Goal: Use online tool/utility: Utilize a website feature to perform a specific function

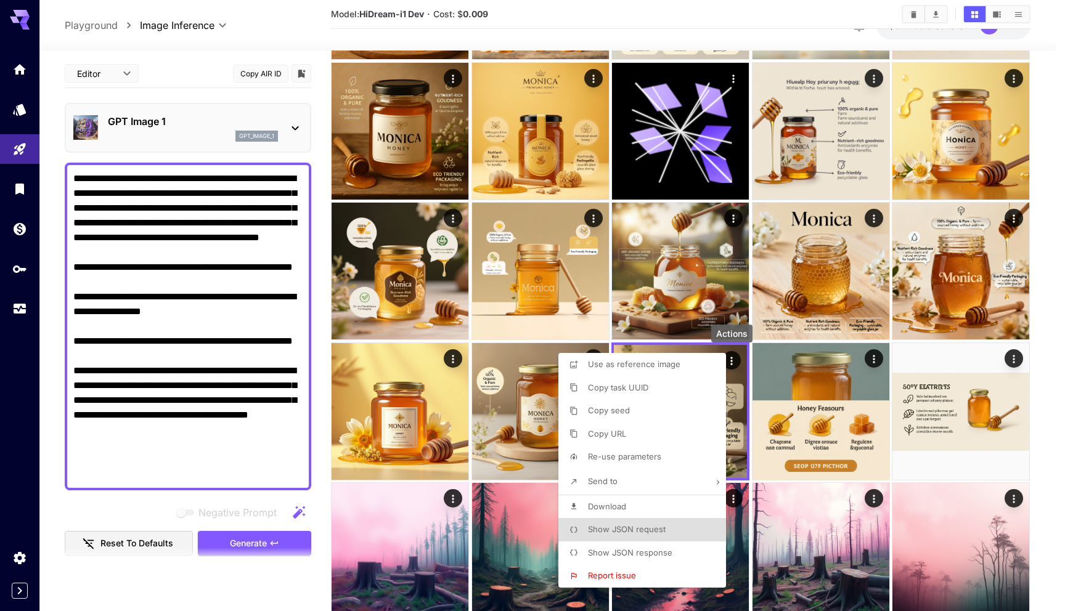
scroll to position [180, 0]
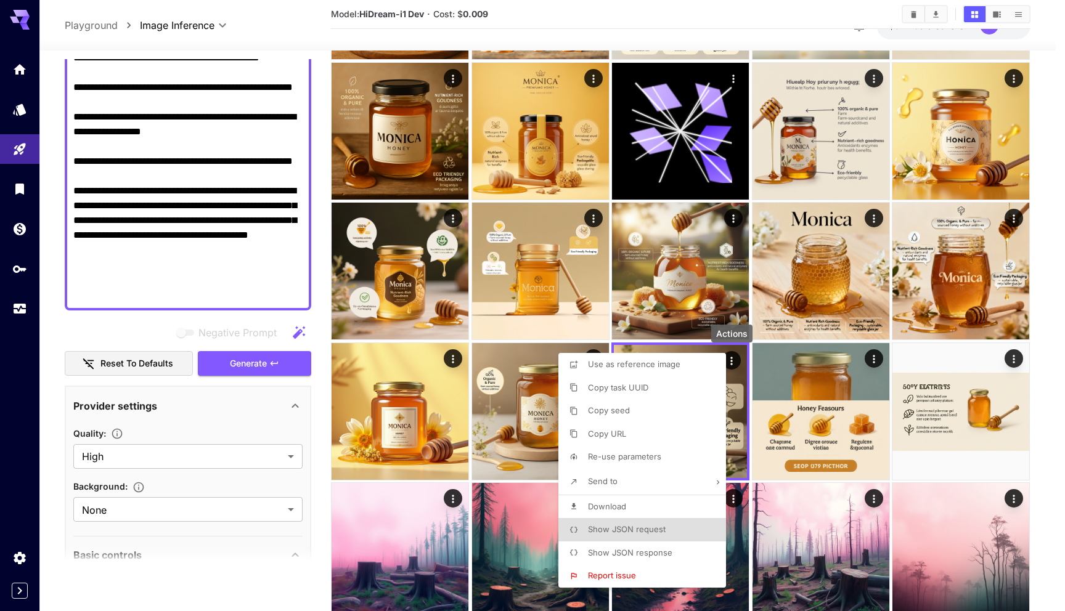
click at [845, 25] on div at bounding box center [532, 305] width 1065 height 611
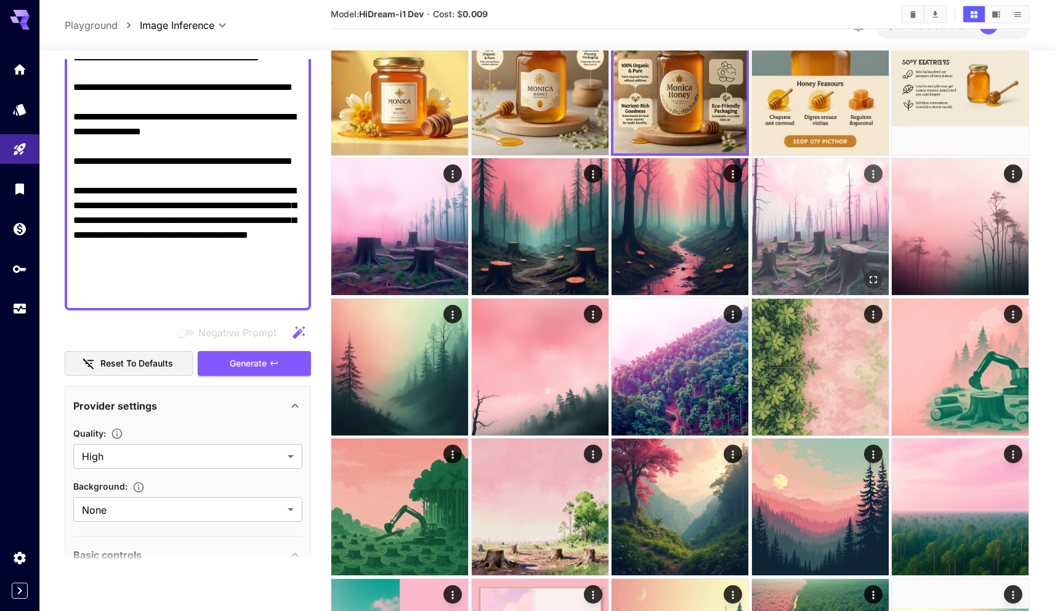
scroll to position [506, 0]
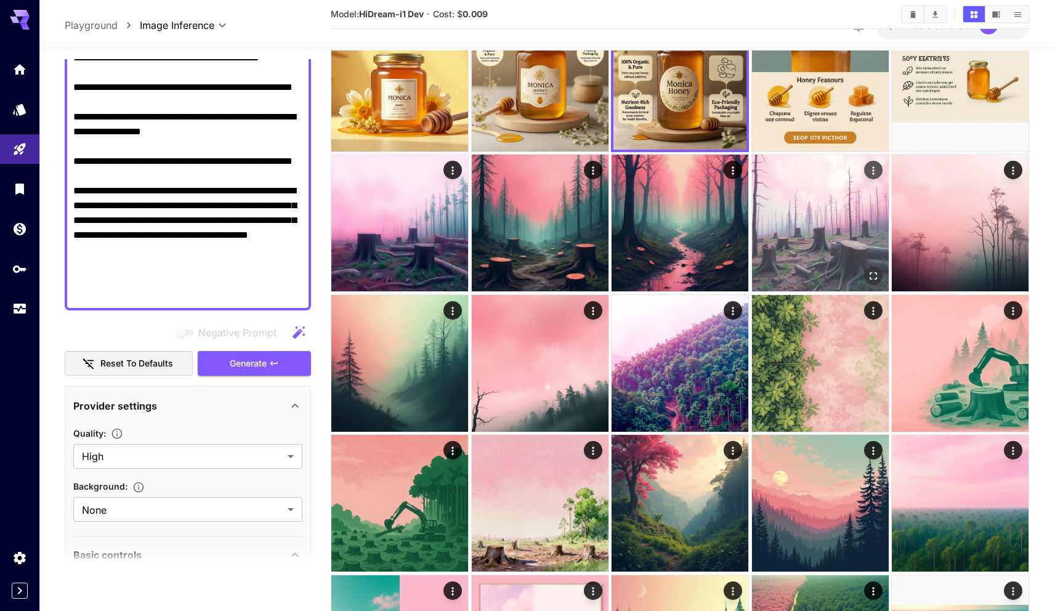
click at [802, 201] on img at bounding box center [820, 223] width 137 height 137
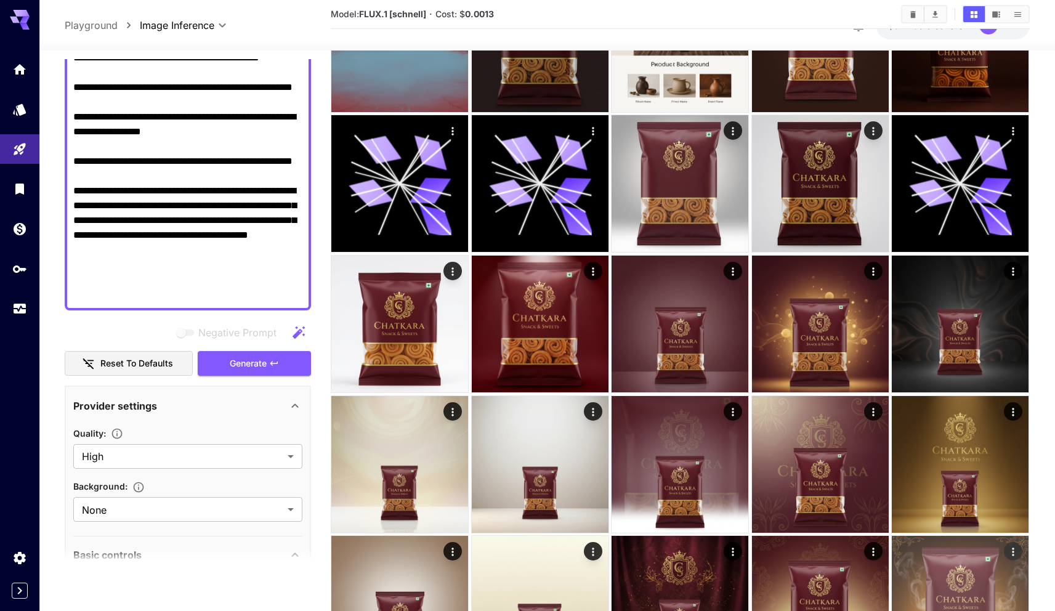
scroll to position [1431, 0]
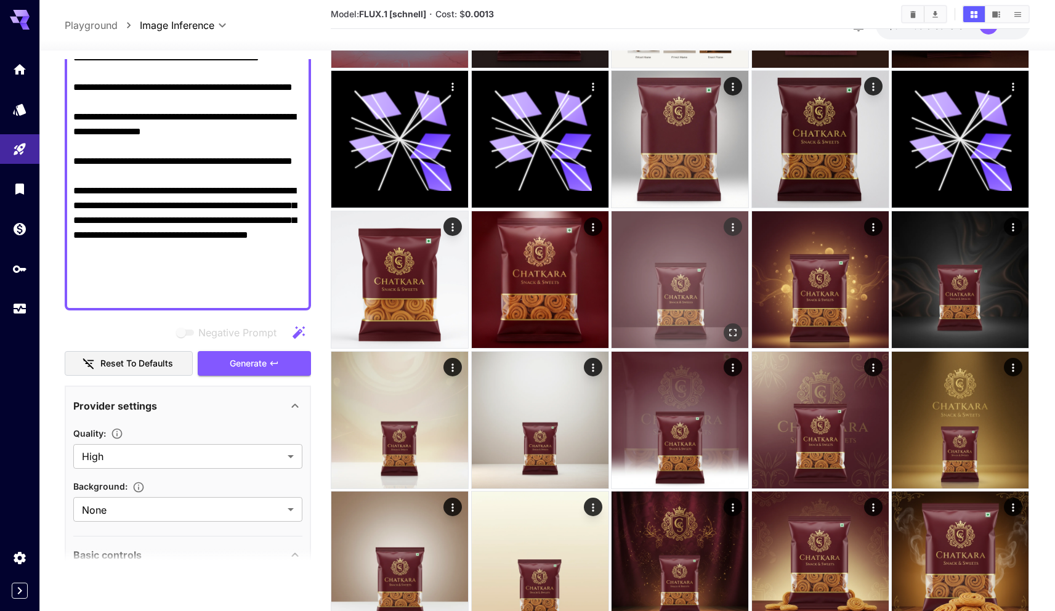
click at [698, 257] on img at bounding box center [680, 279] width 137 height 137
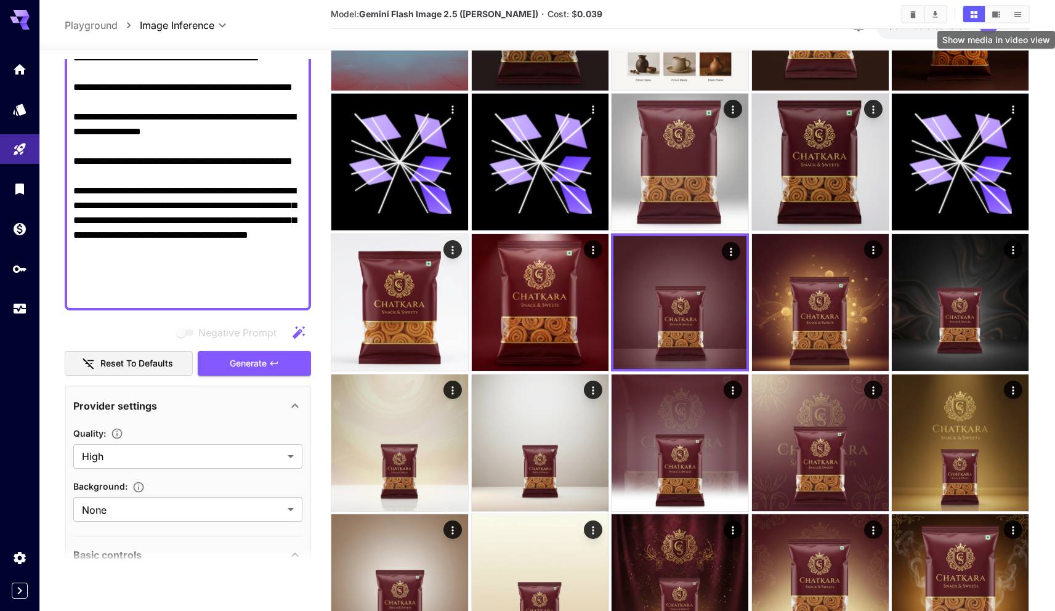
click at [1002, 18] on button "Show media in video view" at bounding box center [997, 14] width 22 height 16
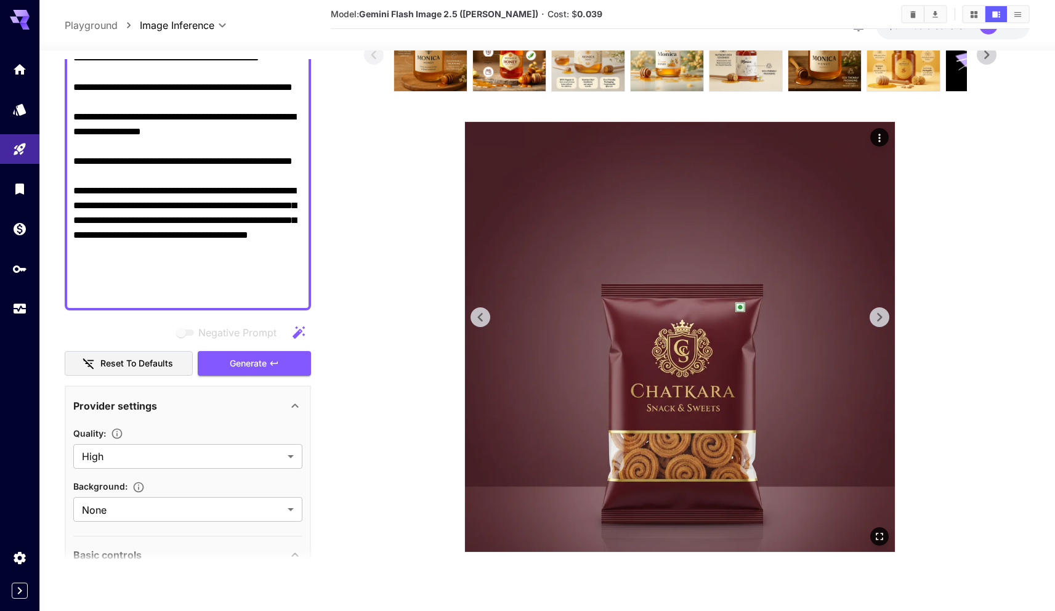
scroll to position [10, 0]
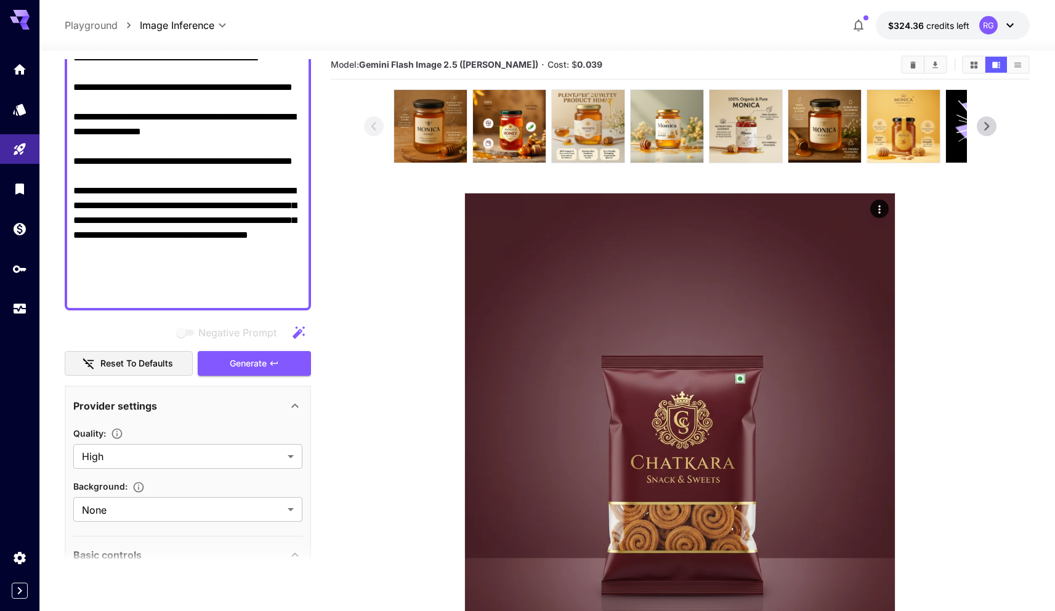
click at [988, 128] on icon at bounding box center [987, 126] width 18 height 18
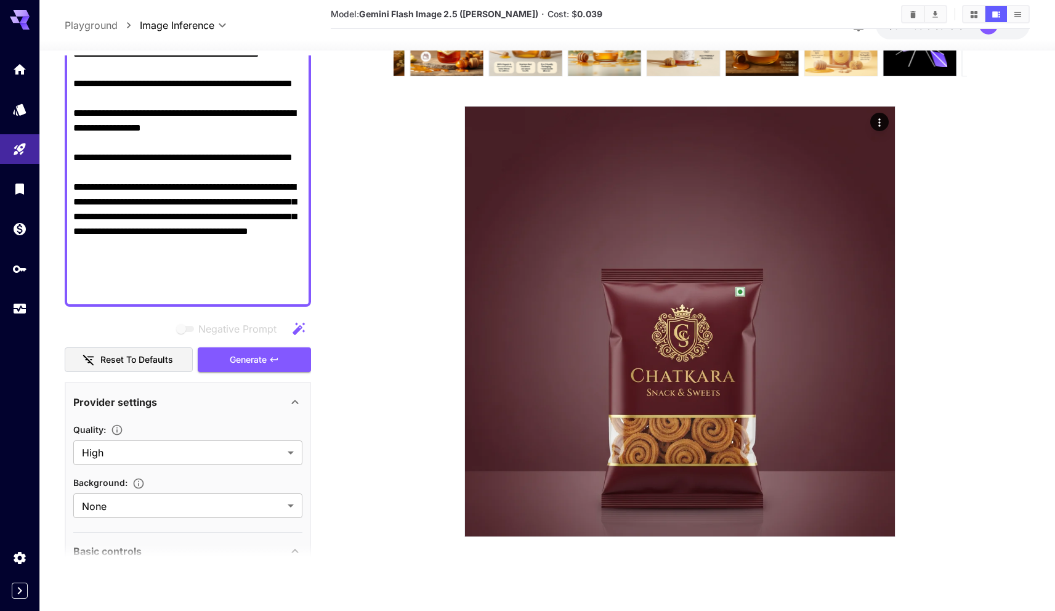
scroll to position [0, 0]
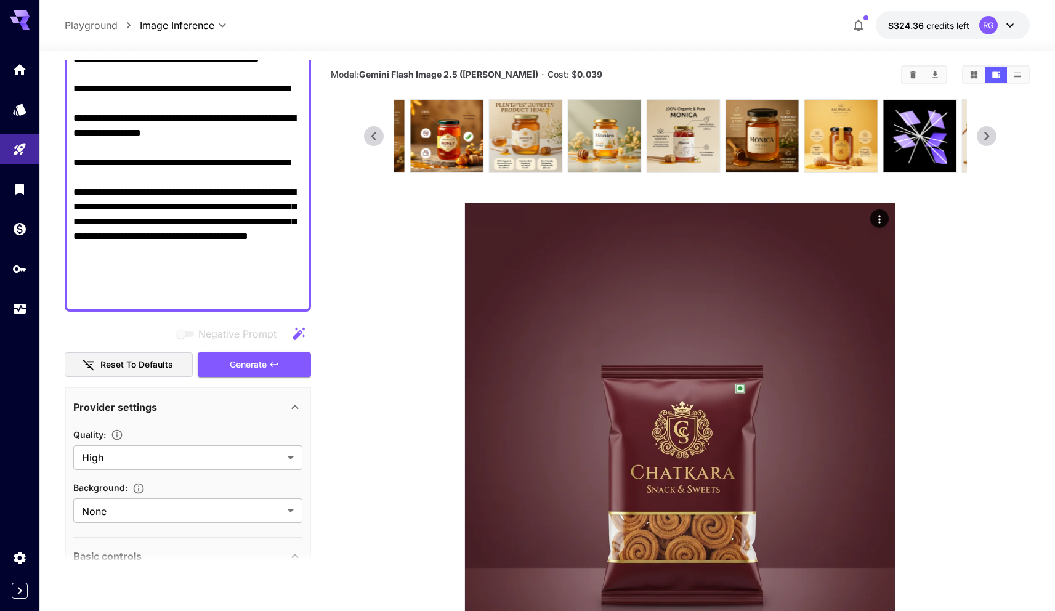
click at [971, 73] on icon "Show media in grid view" at bounding box center [974, 74] width 7 height 7
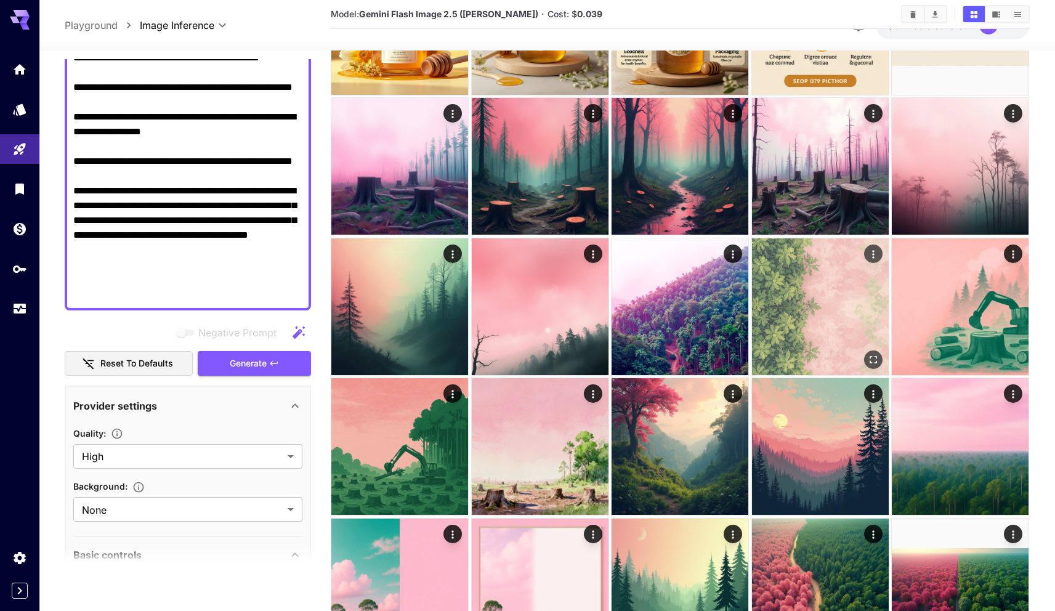
scroll to position [563, 0]
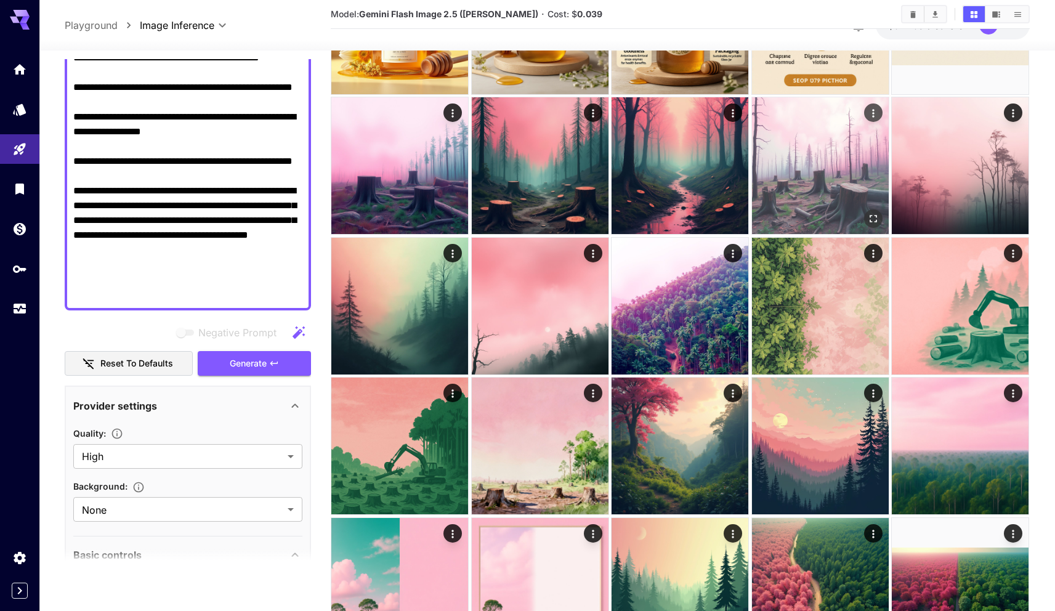
click at [812, 161] on img at bounding box center [820, 165] width 137 height 137
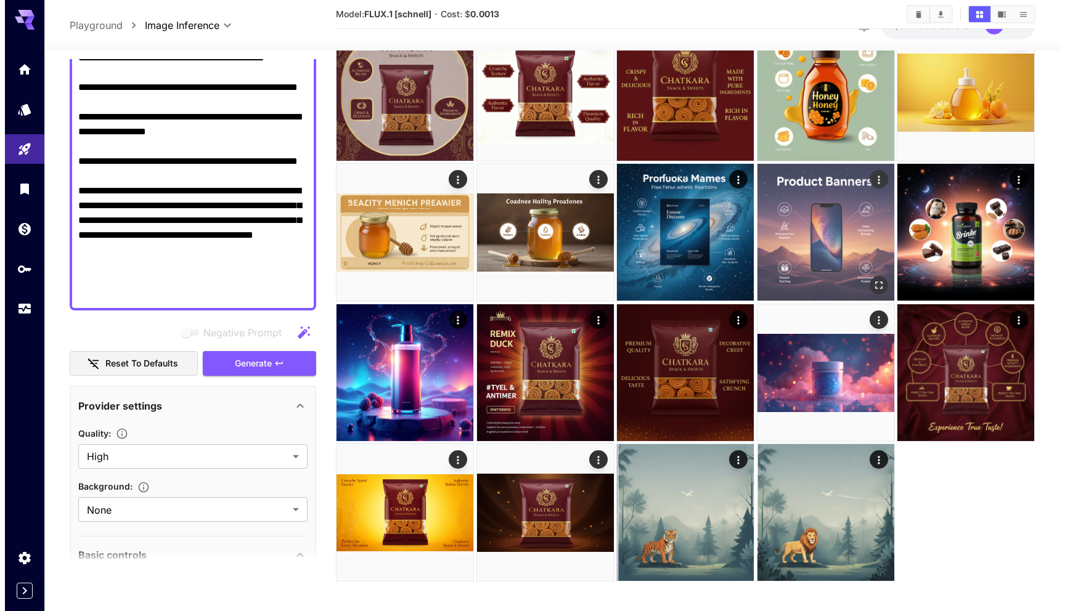
scroll to position [2036, 0]
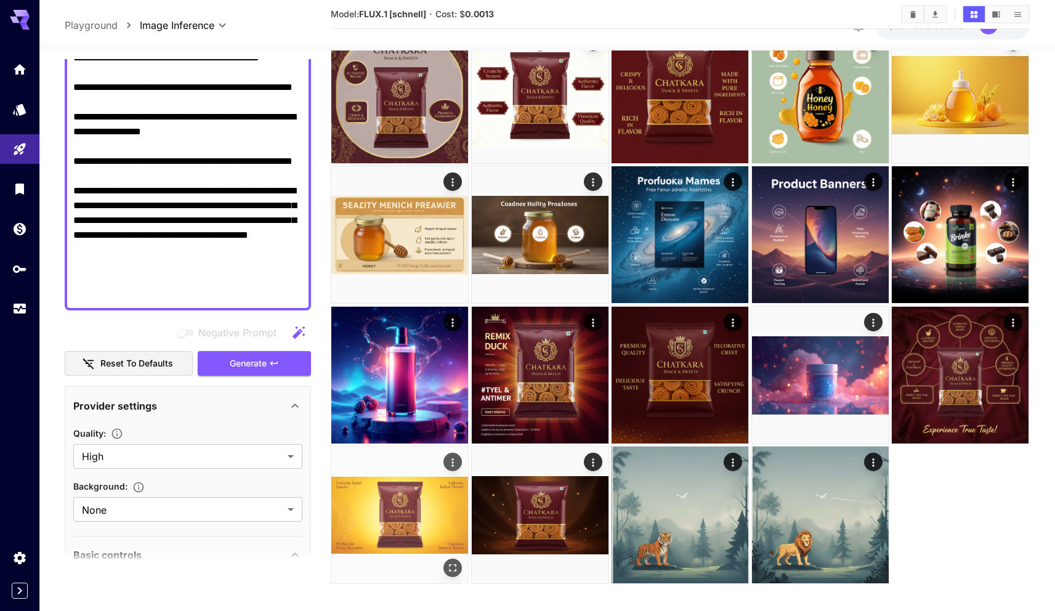
click at [432, 518] on img at bounding box center [399, 515] width 137 height 137
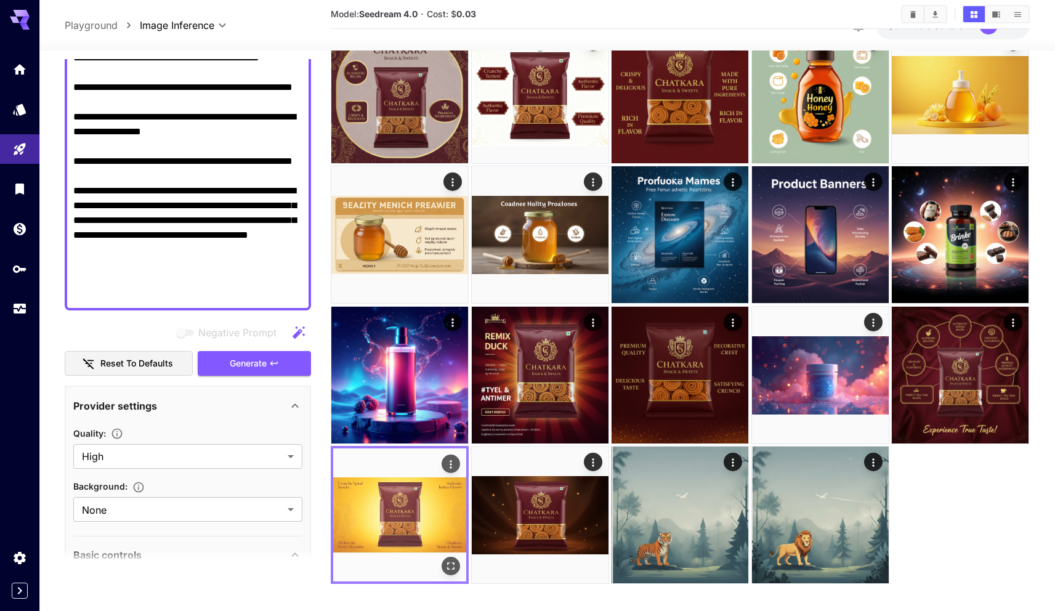
click at [455, 564] on icon "Open in fullscreen" at bounding box center [451, 567] width 12 height 12
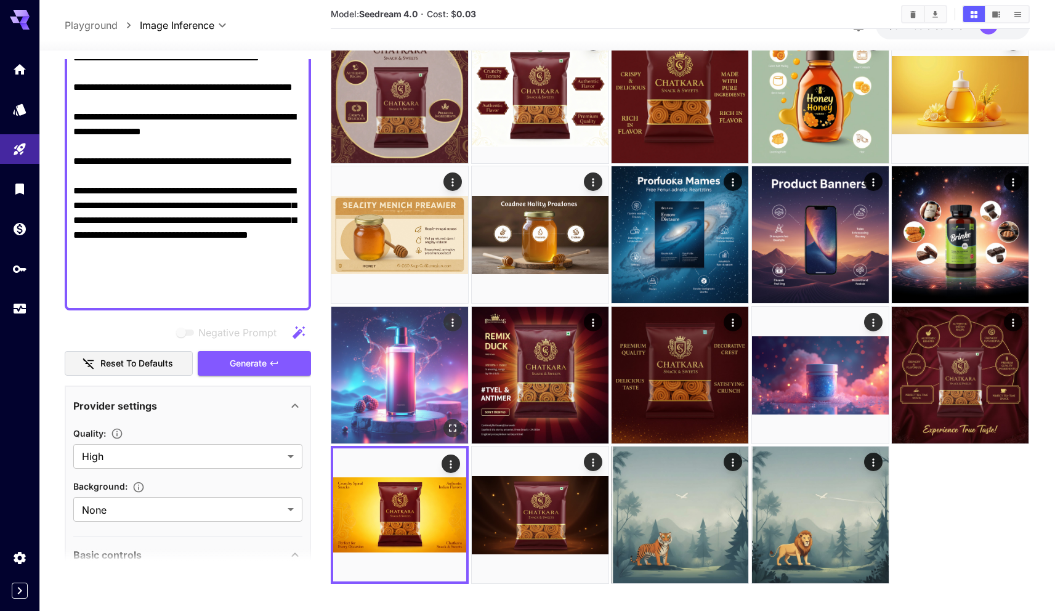
click at [433, 354] on img at bounding box center [399, 375] width 137 height 137
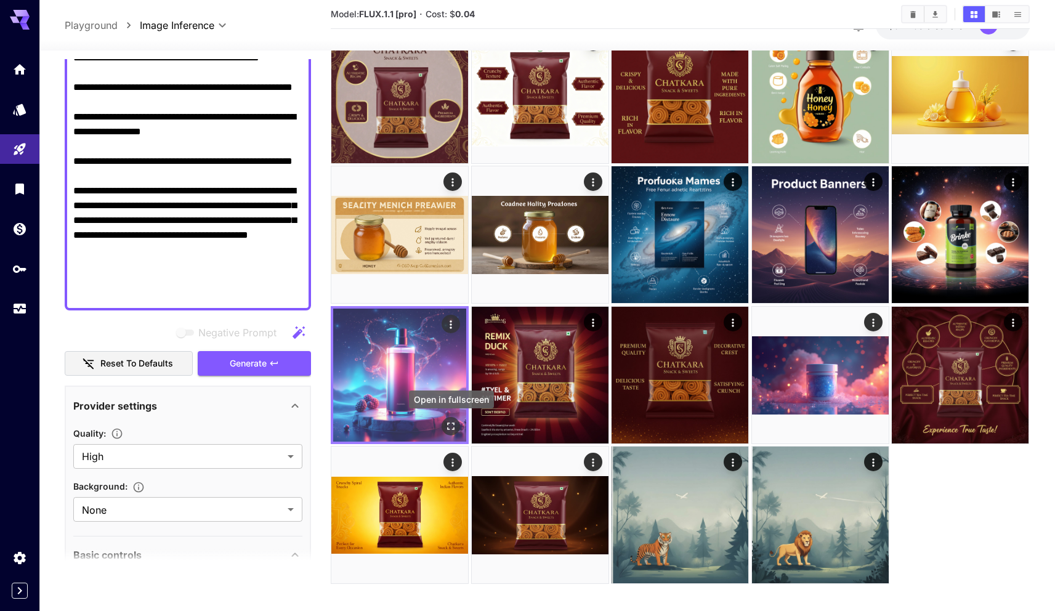
click at [451, 424] on icon "Open in fullscreen" at bounding box center [451, 426] width 12 height 12
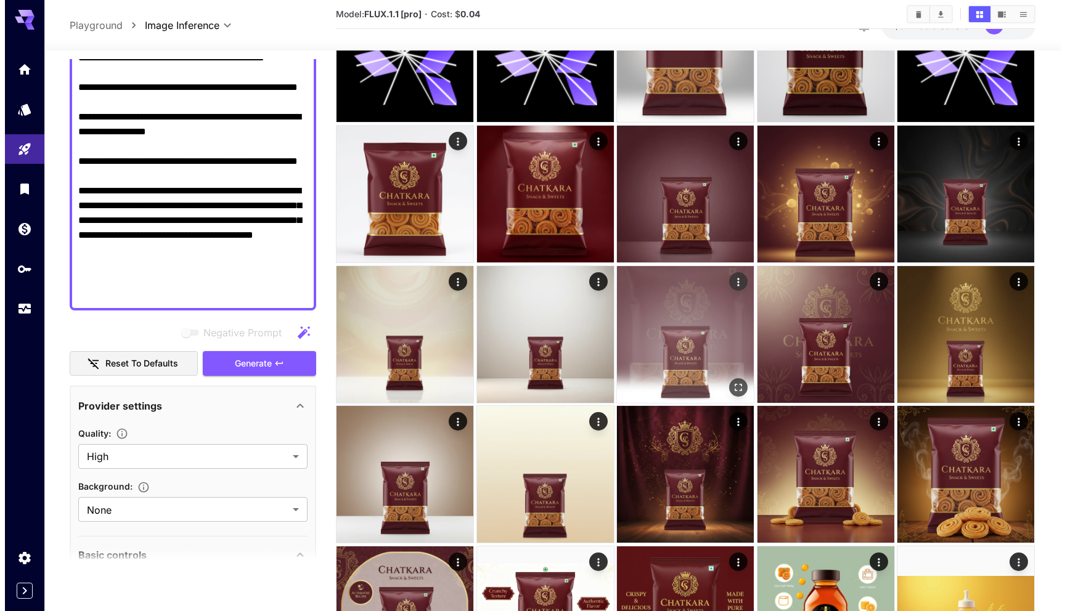
scroll to position [1519, 0]
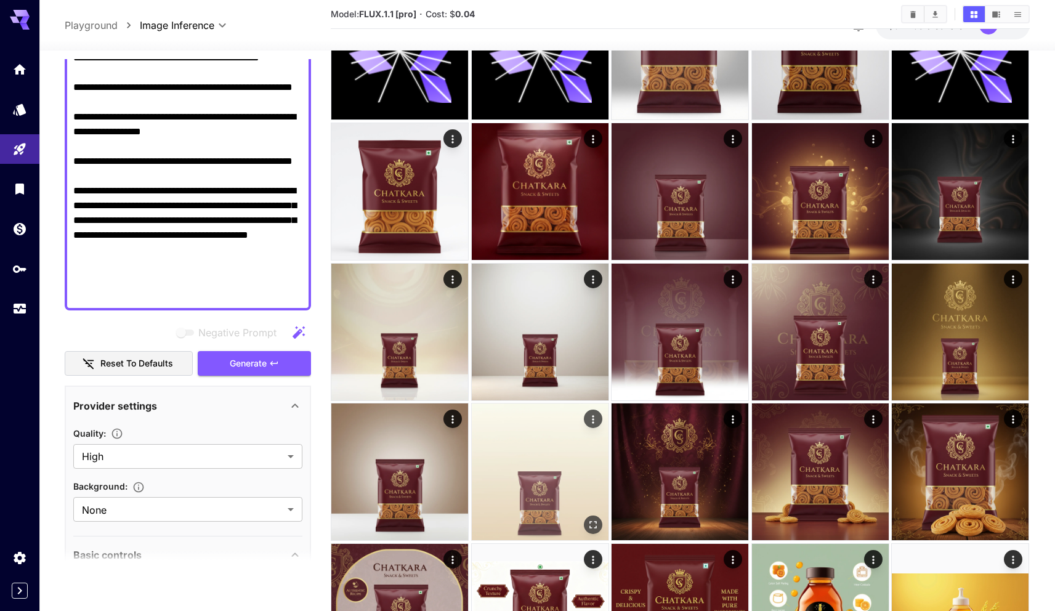
click at [548, 456] on img at bounding box center [540, 472] width 137 height 137
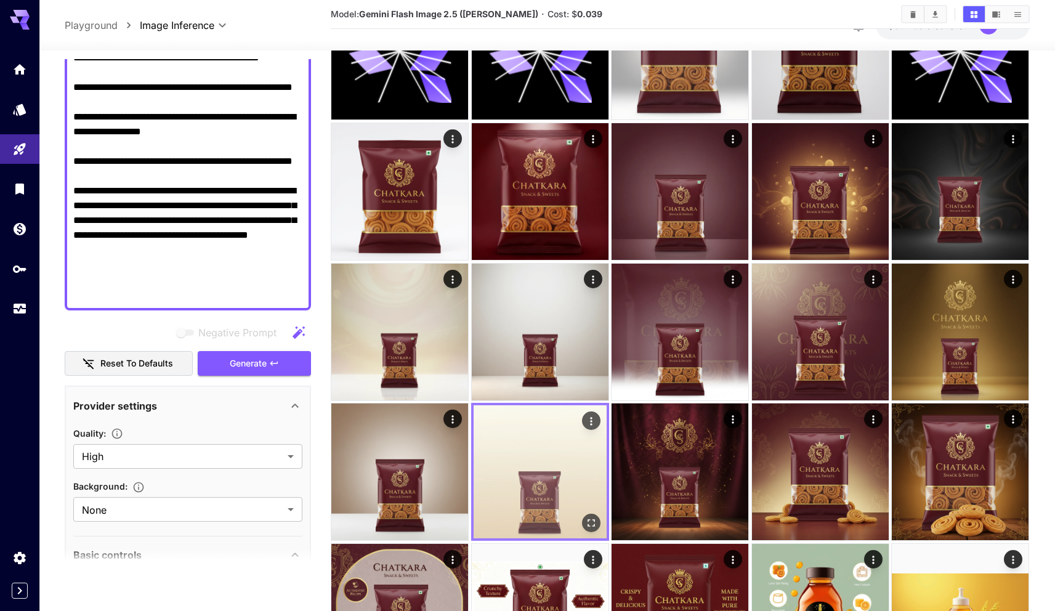
click at [586, 517] on icon "Open in fullscreen" at bounding box center [591, 523] width 12 height 12
click at [593, 522] on icon "Open in fullscreen" at bounding box center [591, 523] width 12 height 12
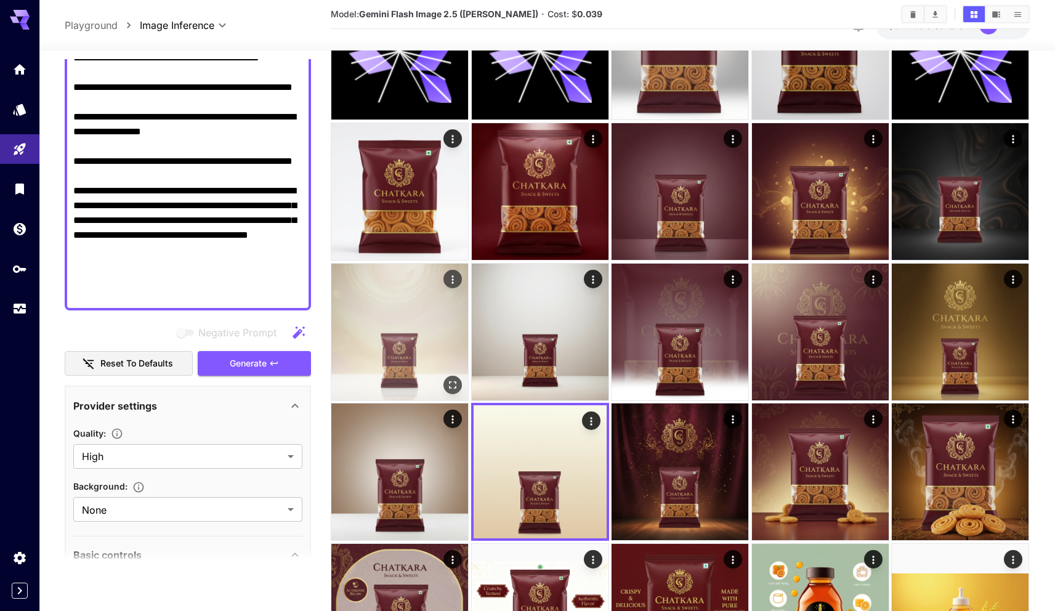
click at [347, 328] on img at bounding box center [399, 332] width 137 height 137
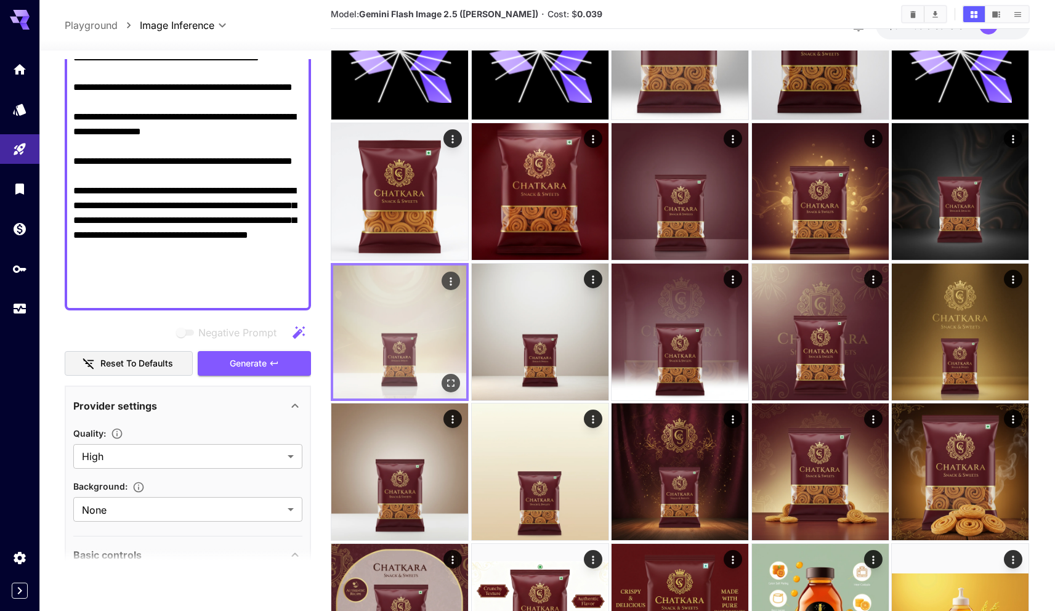
click at [455, 383] on icon "Open in fullscreen" at bounding box center [451, 383] width 12 height 12
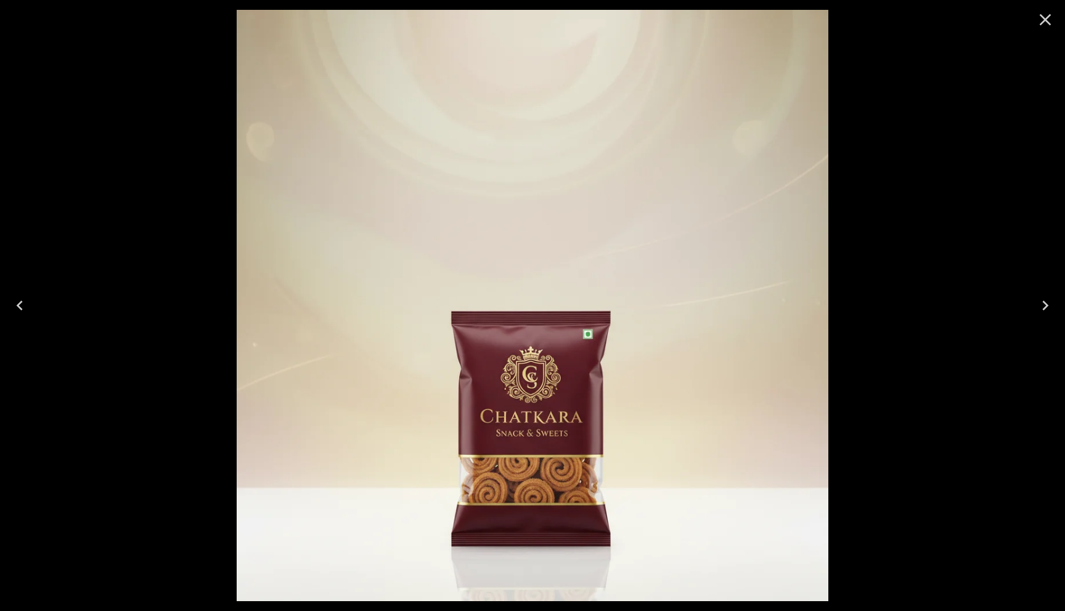
scroll to position [180, 0]
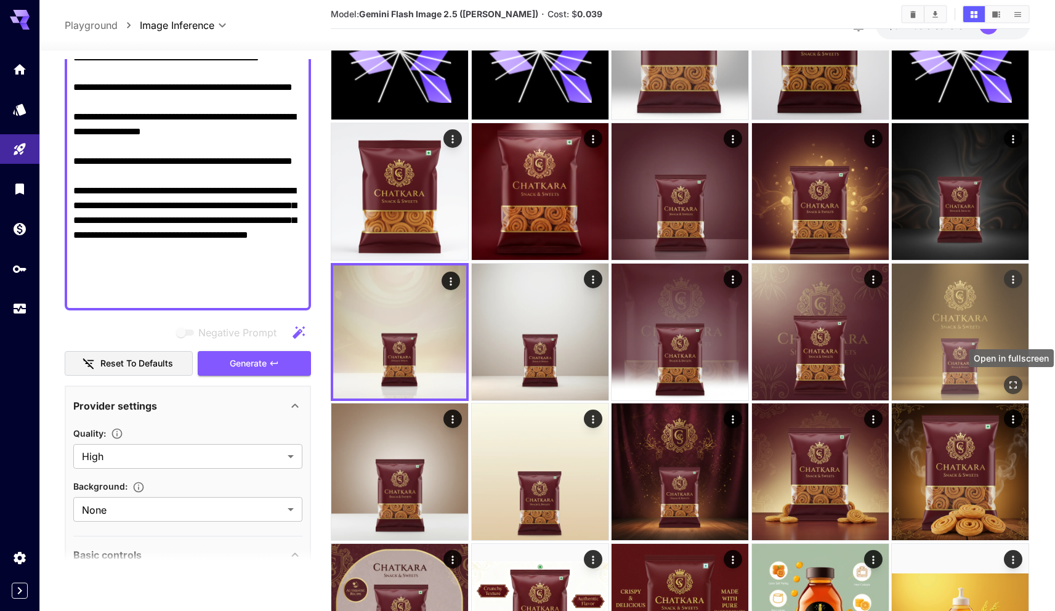
click at [1015, 383] on icon "Open in fullscreen" at bounding box center [1014, 385] width 12 height 12
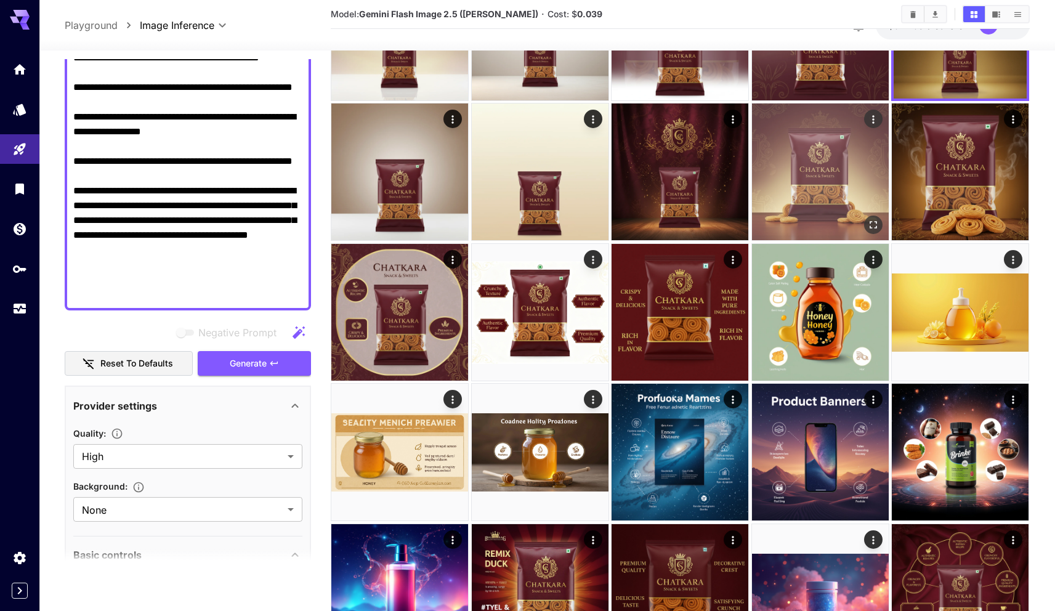
scroll to position [1984, 0]
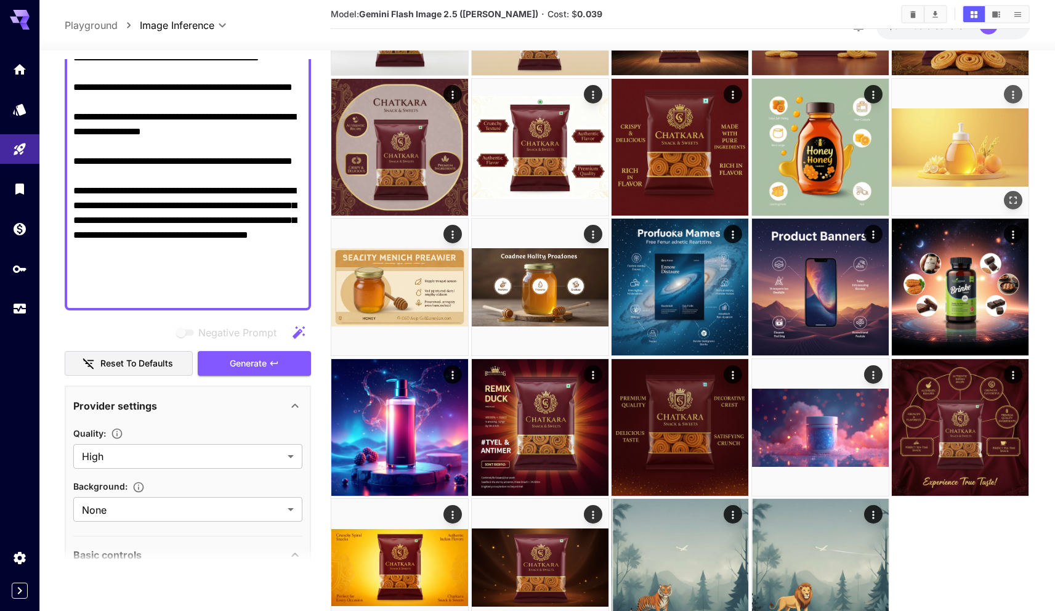
click at [1015, 202] on icon "Open in fullscreen" at bounding box center [1014, 200] width 12 height 12
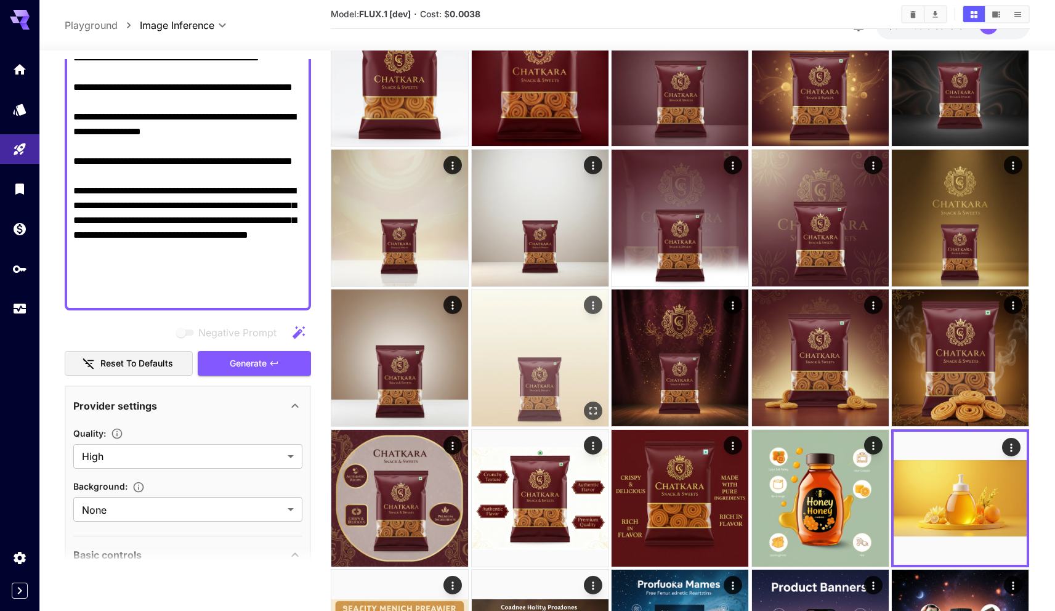
scroll to position [1604, 0]
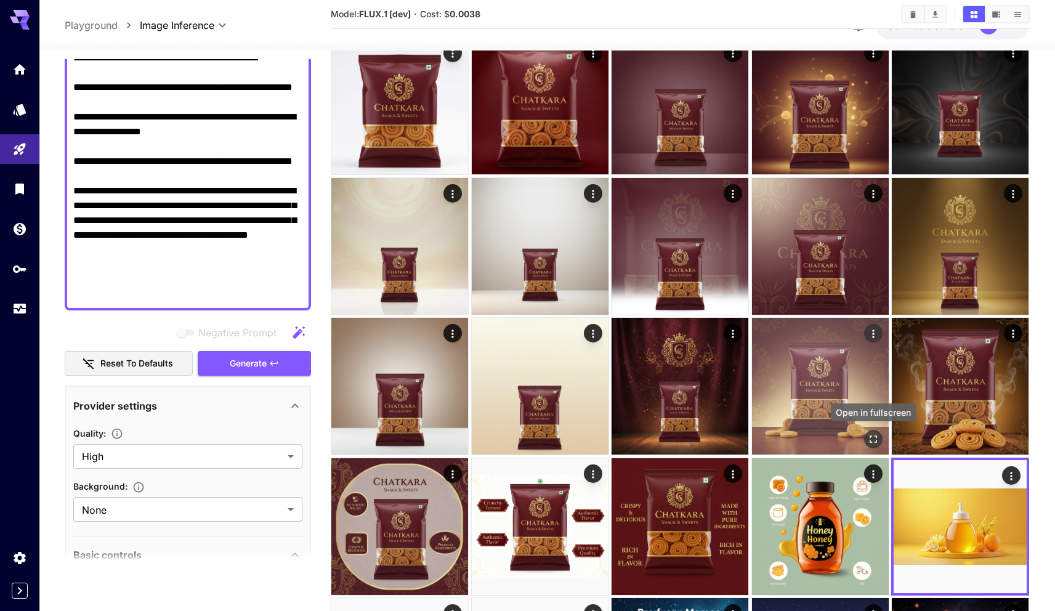
click at [875, 437] on icon "Open in fullscreen" at bounding box center [873, 439] width 12 height 12
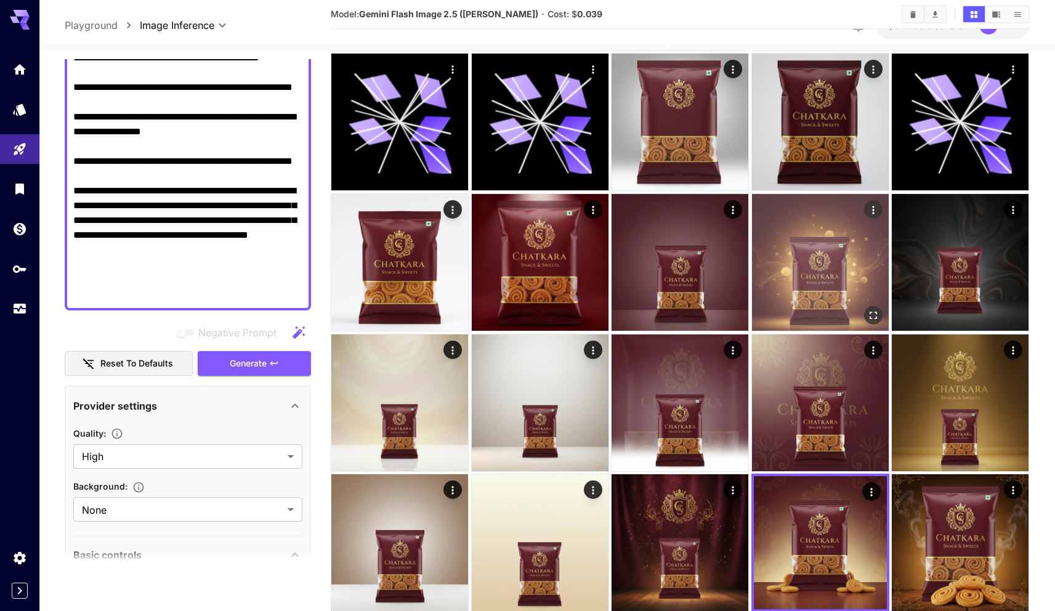
scroll to position [1446, 0]
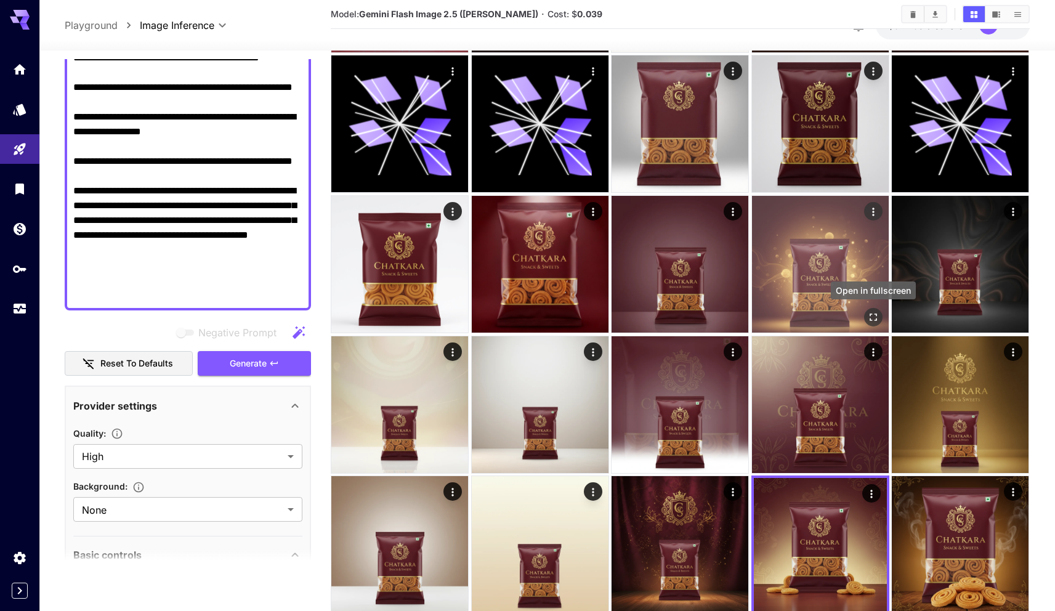
click at [870, 312] on icon "Open in fullscreen" at bounding box center [873, 317] width 12 height 12
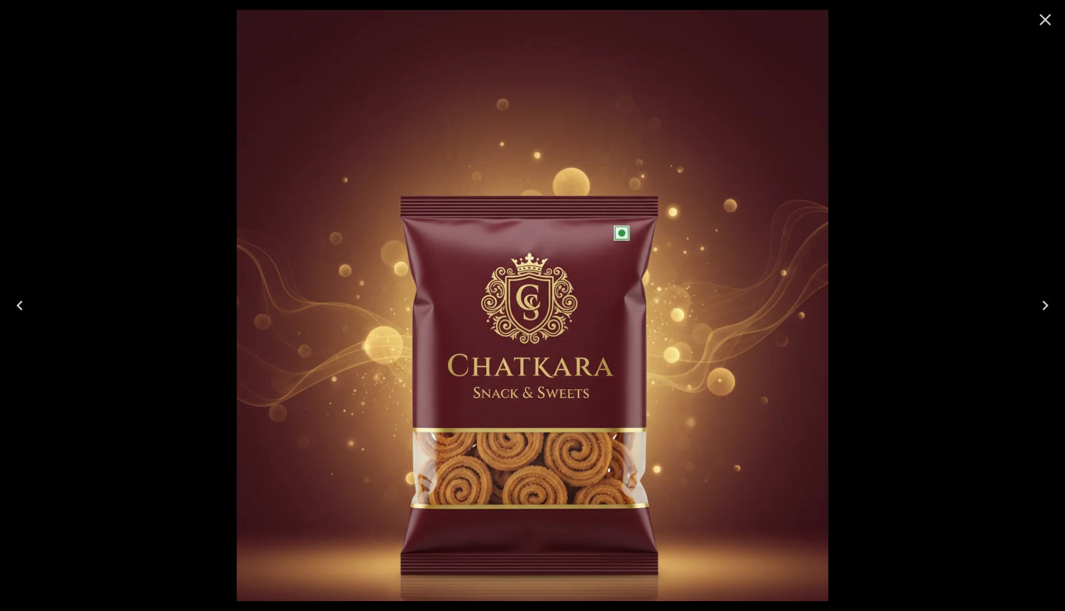
click at [978, 108] on div at bounding box center [532, 305] width 1065 height 611
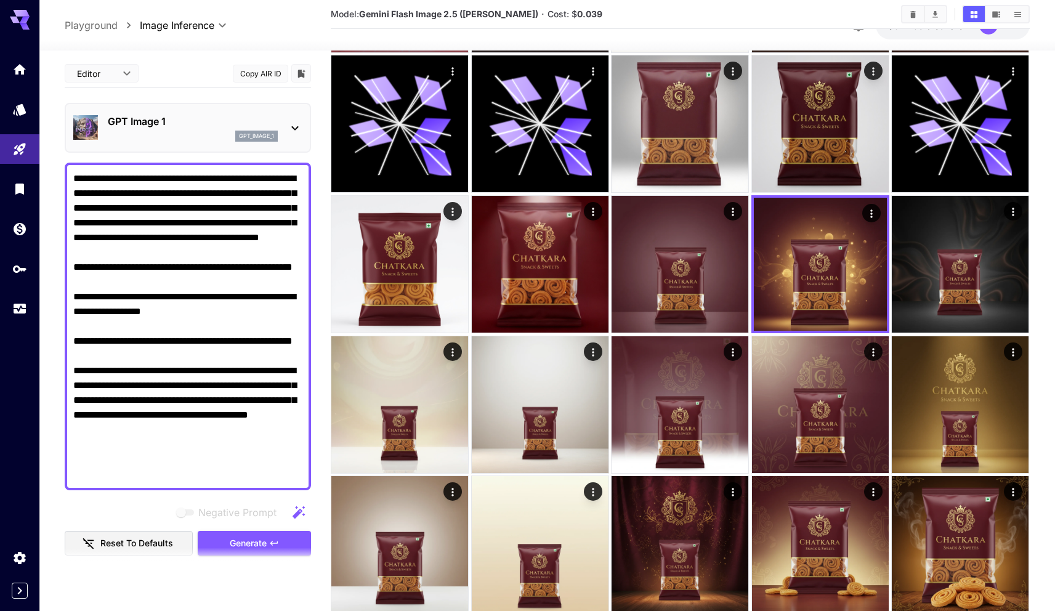
scroll to position [180, 0]
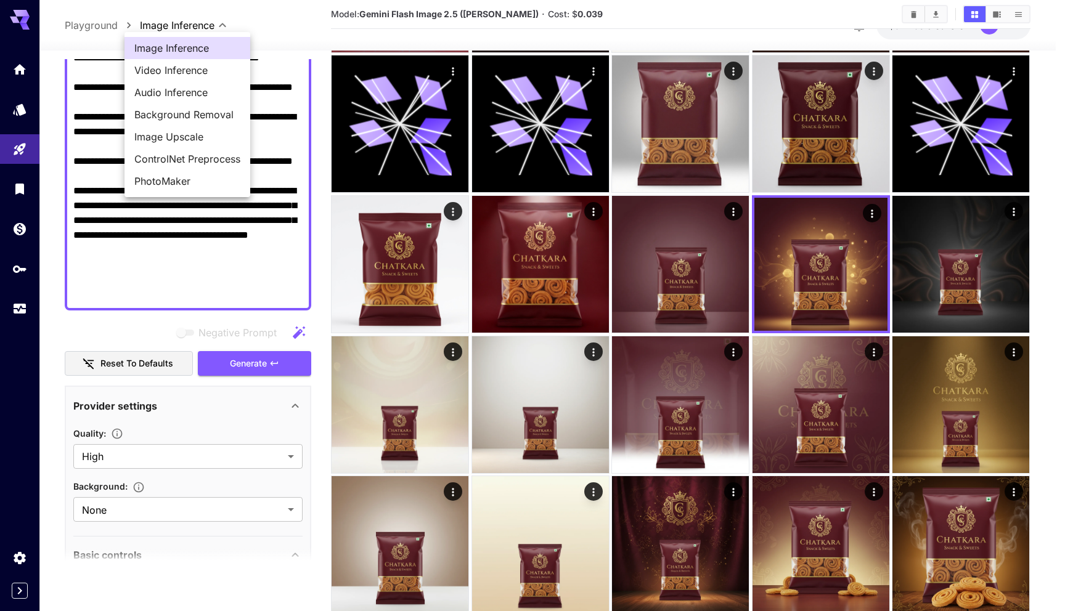
click at [315, 19] on div at bounding box center [532, 305] width 1065 height 611
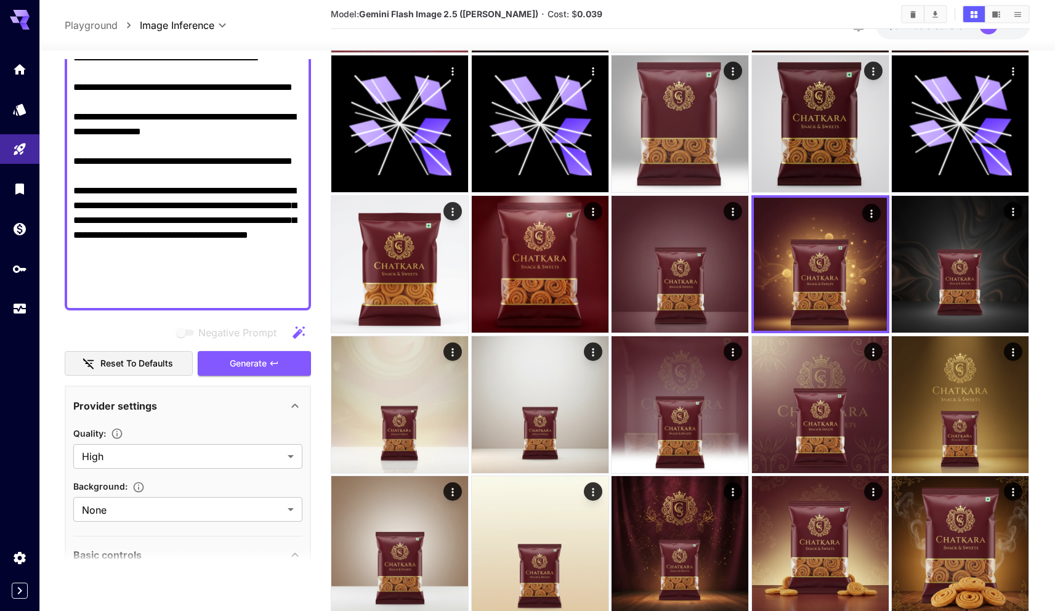
click at [104, 26] on p "Playground" at bounding box center [91, 25] width 53 height 15
click at [198, 157] on textarea "**********" at bounding box center [187, 146] width 229 height 311
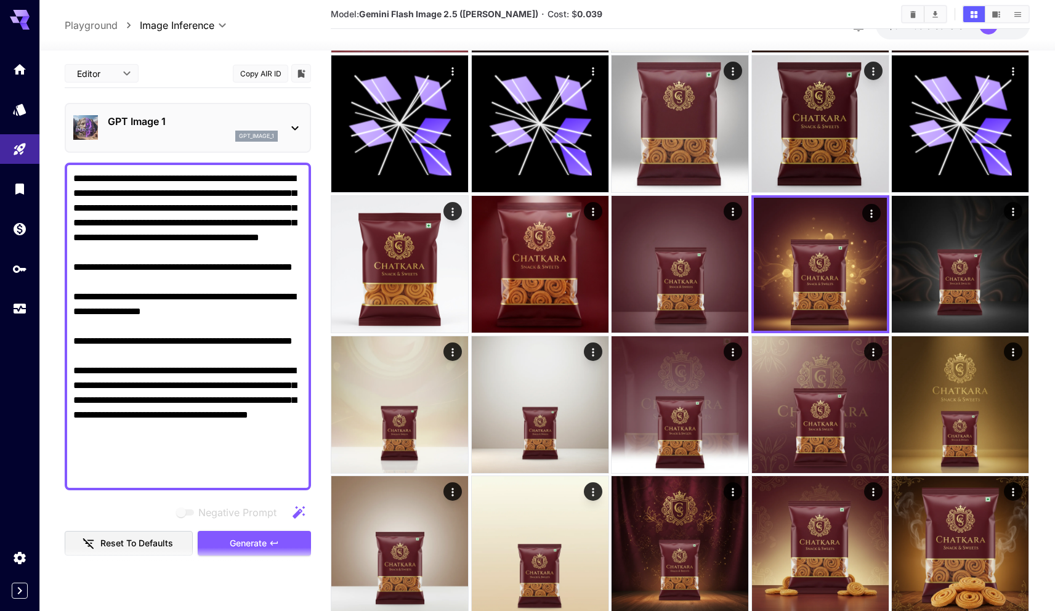
click at [181, 118] on p "GPT Image 1" at bounding box center [193, 121] width 170 height 15
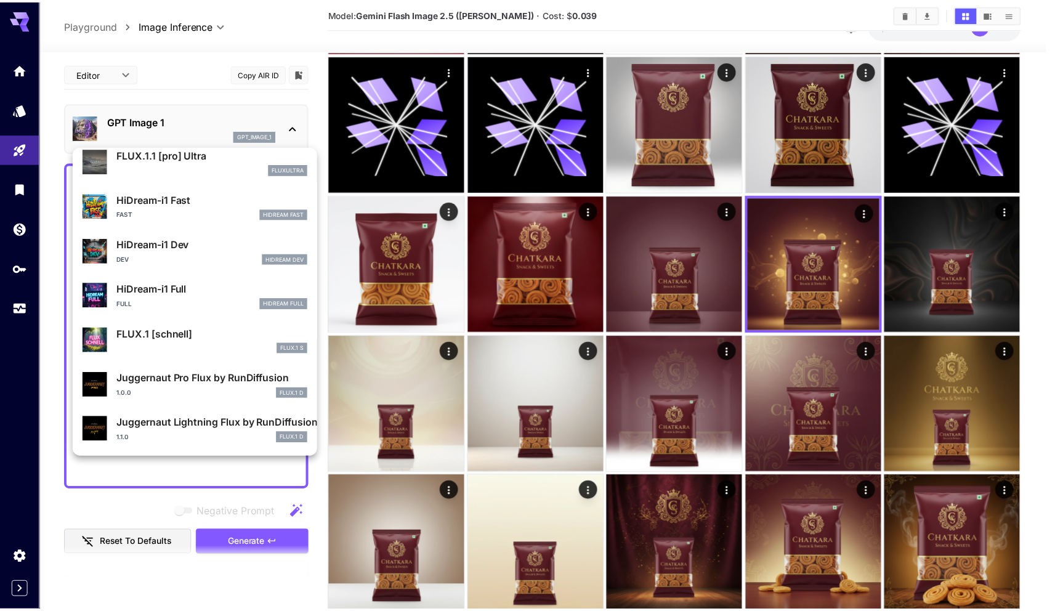
scroll to position [1542, 0]
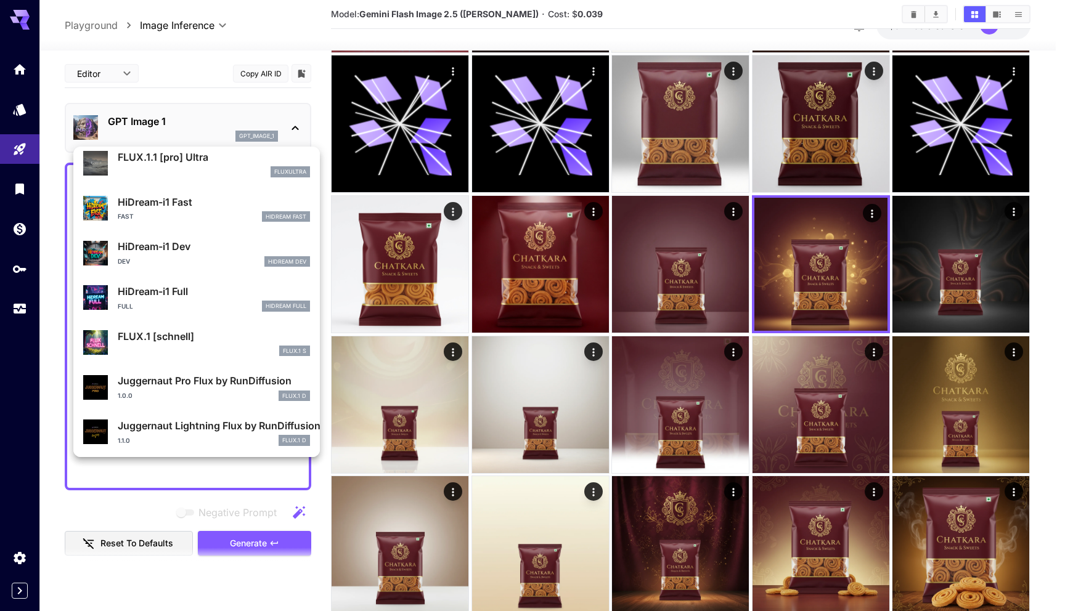
click at [184, 251] on p "HiDream-i1 Dev" at bounding box center [214, 246] width 192 height 15
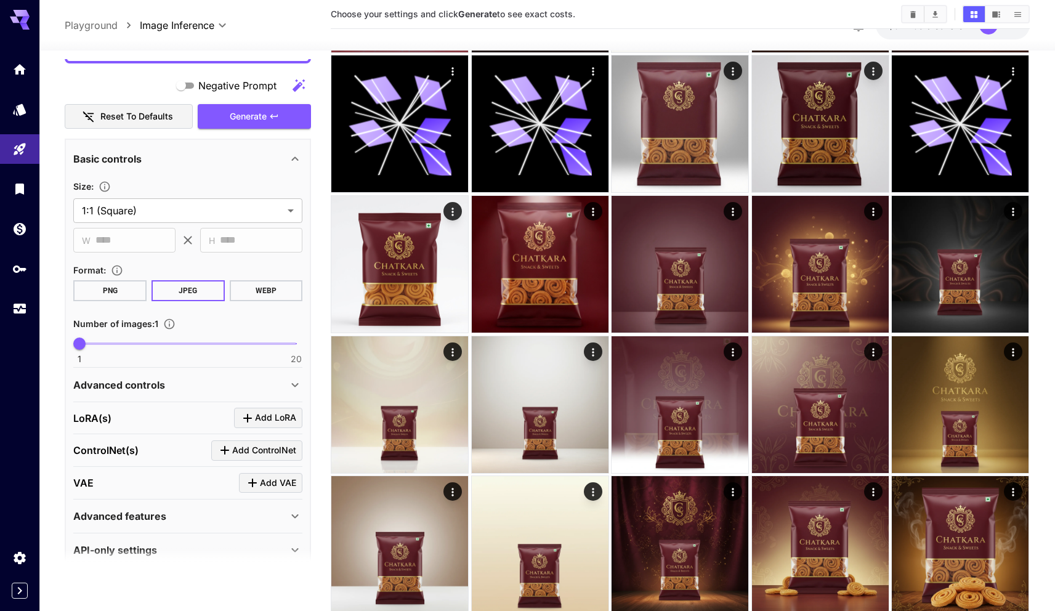
scroll to position [448, 0]
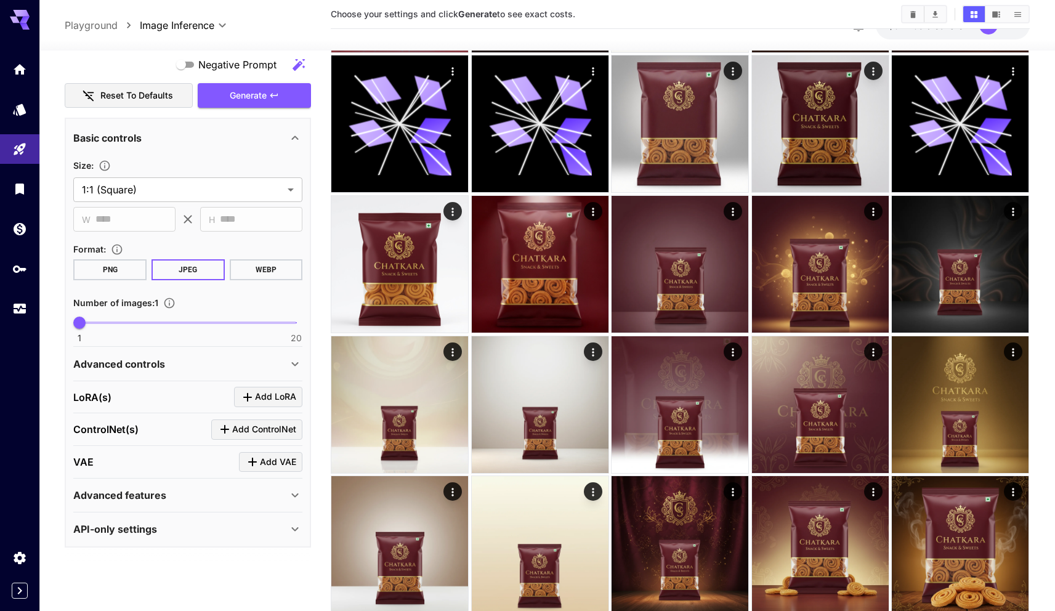
click at [113, 266] on button "PNG" at bounding box center [109, 269] width 73 height 21
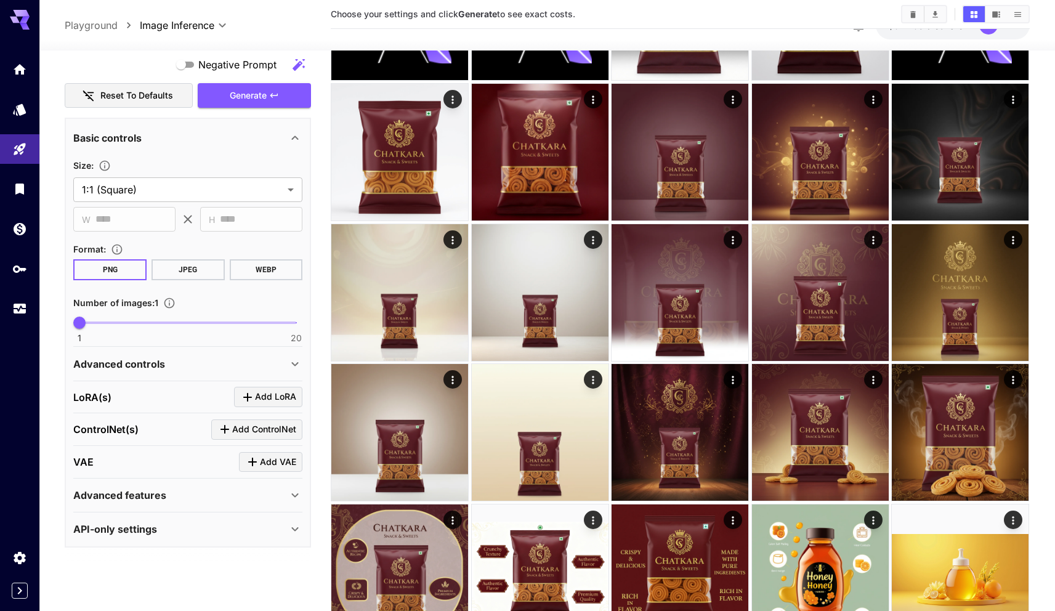
scroll to position [1620, 0]
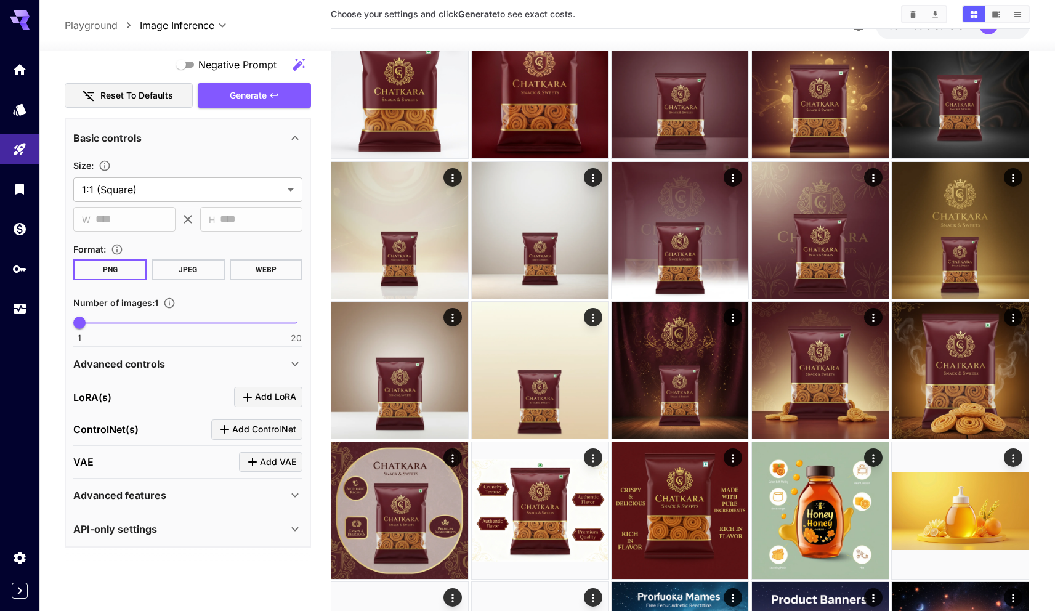
click at [193, 361] on div "Advanced controls" at bounding box center [180, 364] width 214 height 15
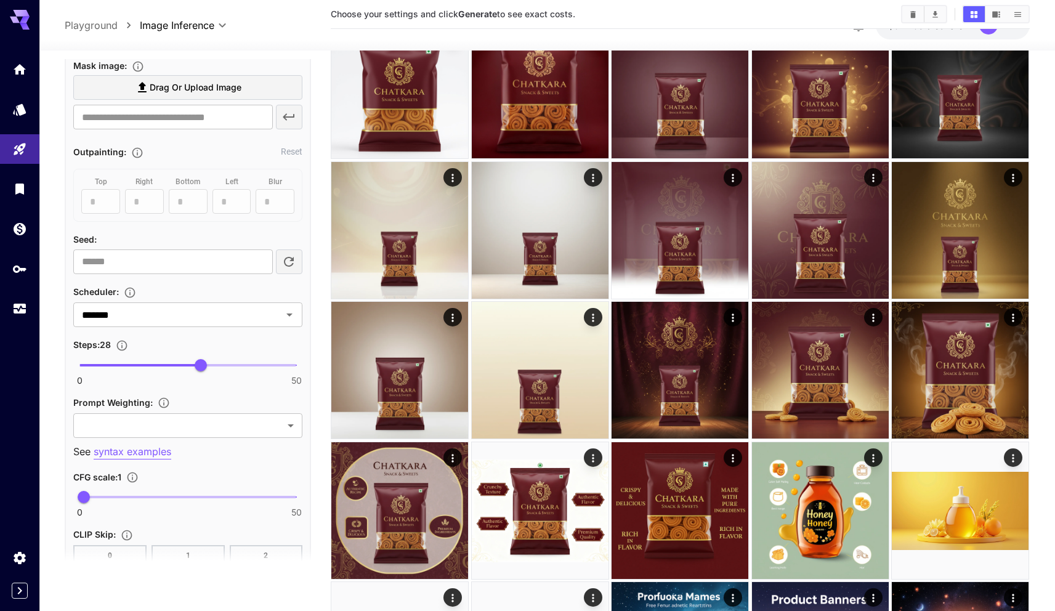
scroll to position [872, 0]
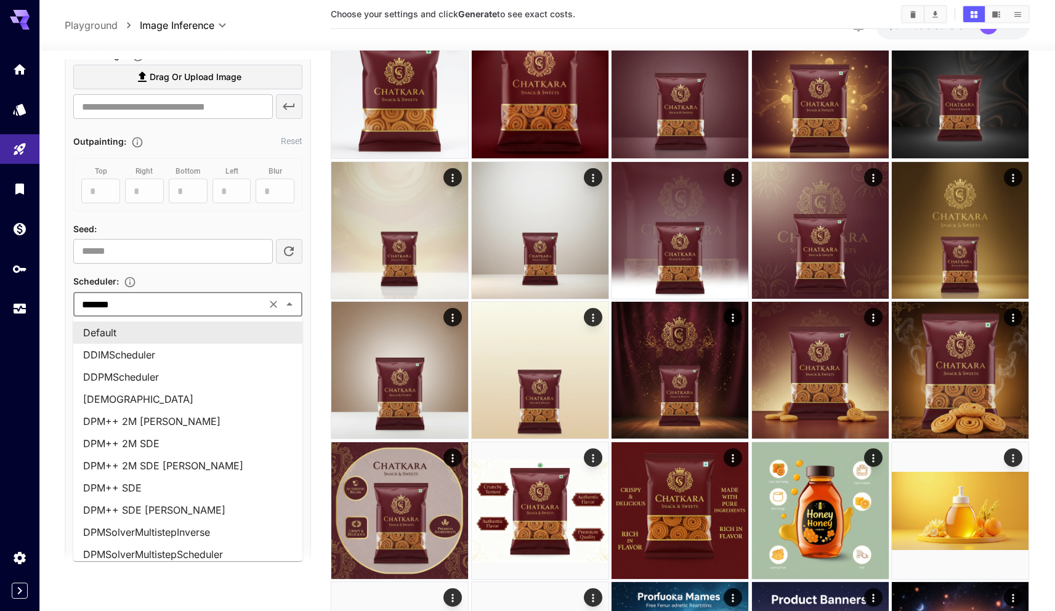
click at [158, 306] on input "*******" at bounding box center [169, 304] width 185 height 17
click at [158, 303] on input "*******" at bounding box center [169, 304] width 185 height 17
click at [160, 282] on div "Scheduler :" at bounding box center [187, 281] width 229 height 15
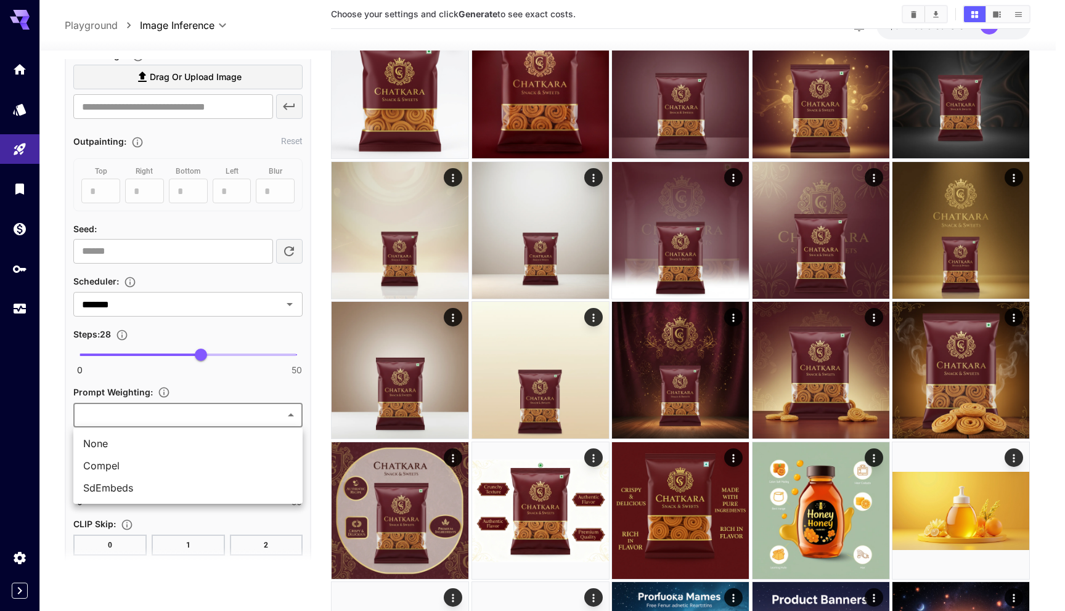
click at [202, 373] on div at bounding box center [532, 305] width 1065 height 611
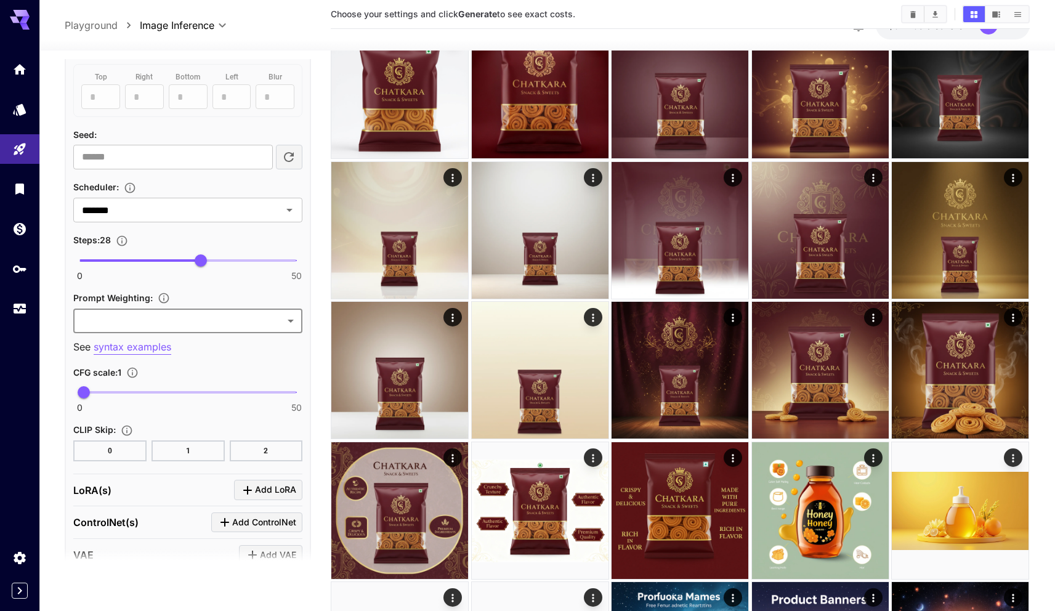
scroll to position [968, 0]
type input "***"
drag, startPoint x: 84, startPoint y: 390, endPoint x: 104, endPoint y: 390, distance: 19.1
click at [104, 390] on span "5.5" at bounding box center [103, 390] width 12 height 12
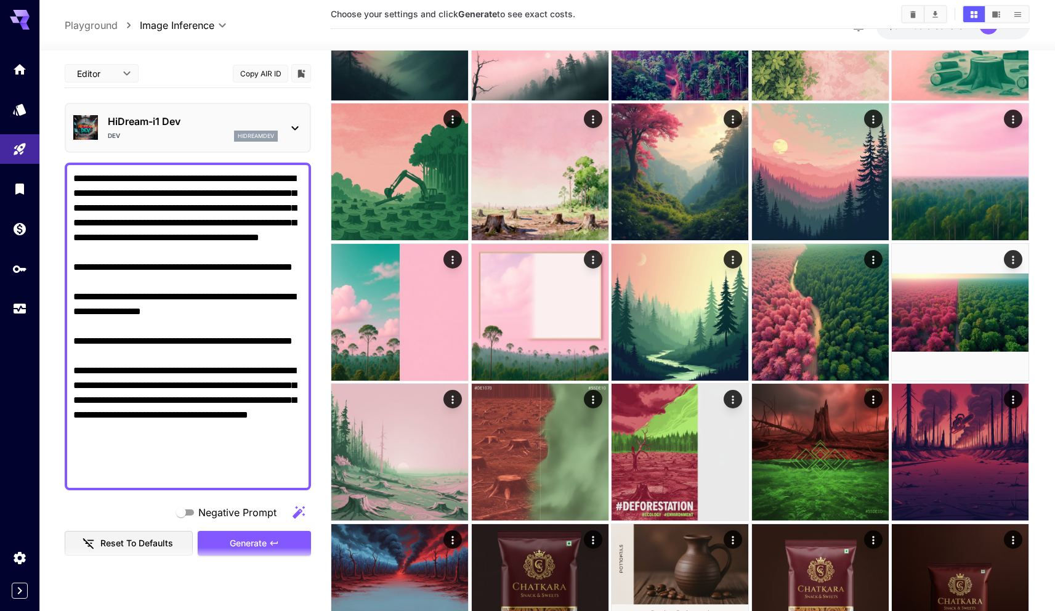
scroll to position [835, 0]
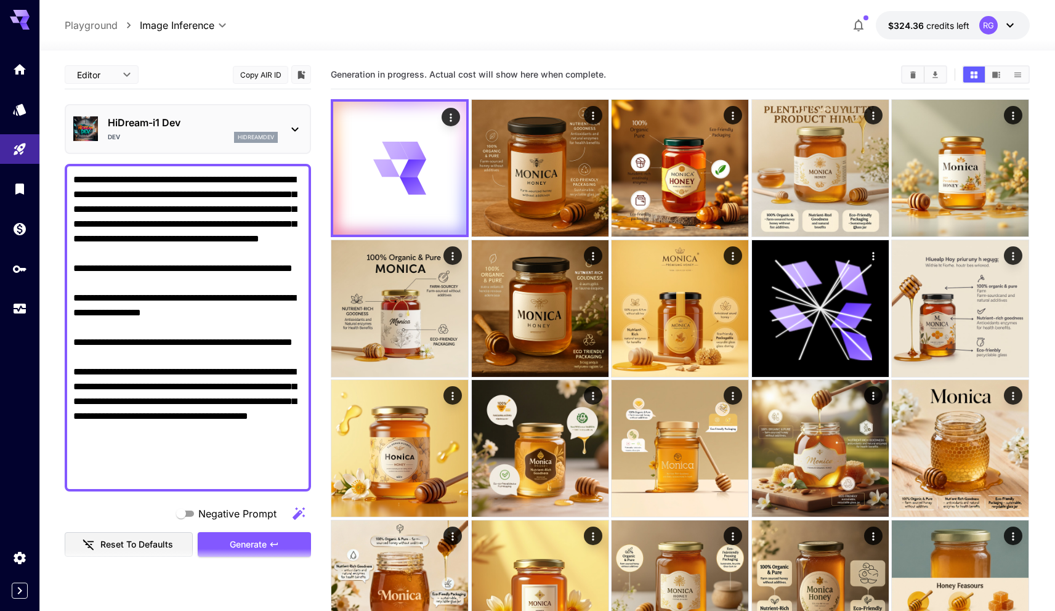
click at [610, 38] on div at bounding box center [547, 43] width 1016 height 15
click at [609, 21] on div "**********" at bounding box center [547, 25] width 965 height 28
click at [620, 31] on div "**********" at bounding box center [547, 25] width 965 height 28
click at [632, 46] on div at bounding box center [547, 43] width 1016 height 15
click at [243, 178] on textarea "**********" at bounding box center [187, 328] width 229 height 311
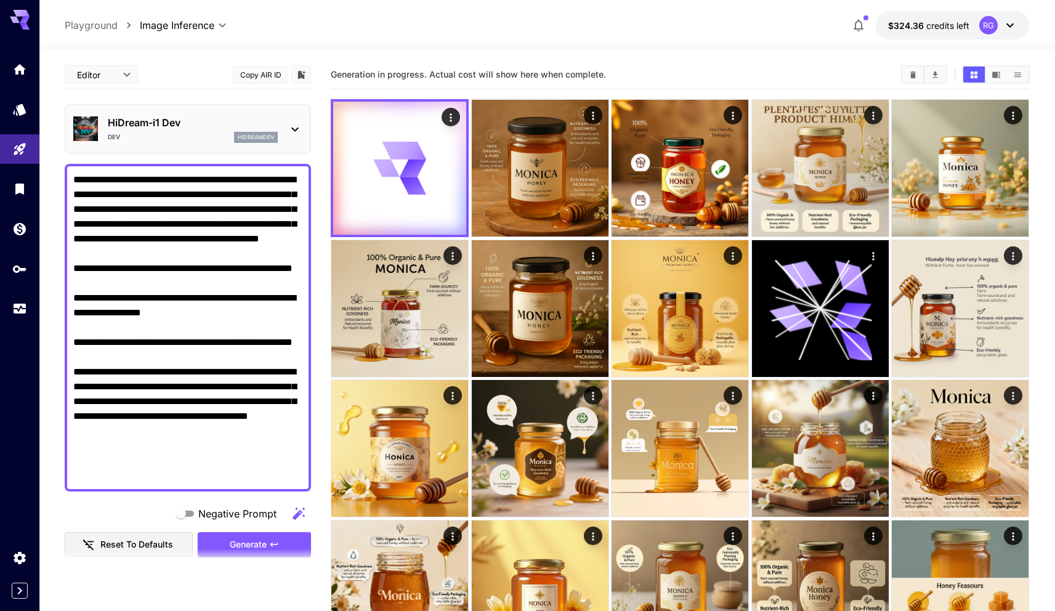
click at [493, 41] on div at bounding box center [547, 43] width 1016 height 15
click at [720, 63] on div "Generation in progress. Actual cost will show here when complete." at bounding box center [680, 74] width 699 height 29
click at [715, 62] on div "Generation in progress. Actual cost will show here when complete." at bounding box center [680, 74] width 699 height 29
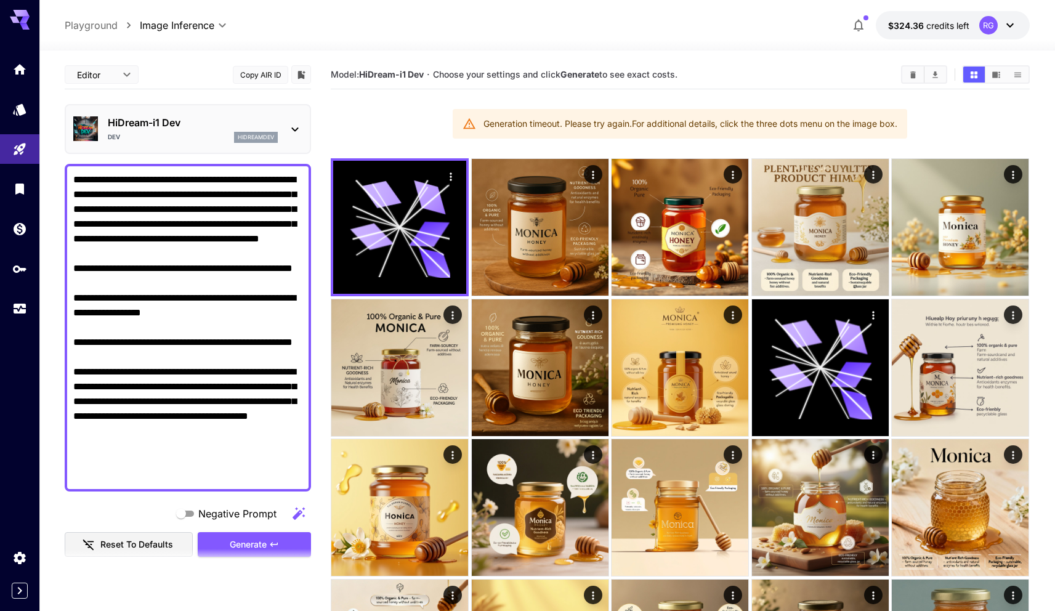
click at [681, 47] on div at bounding box center [547, 43] width 1016 height 15
click at [234, 546] on span "Generate" at bounding box center [248, 544] width 37 height 15
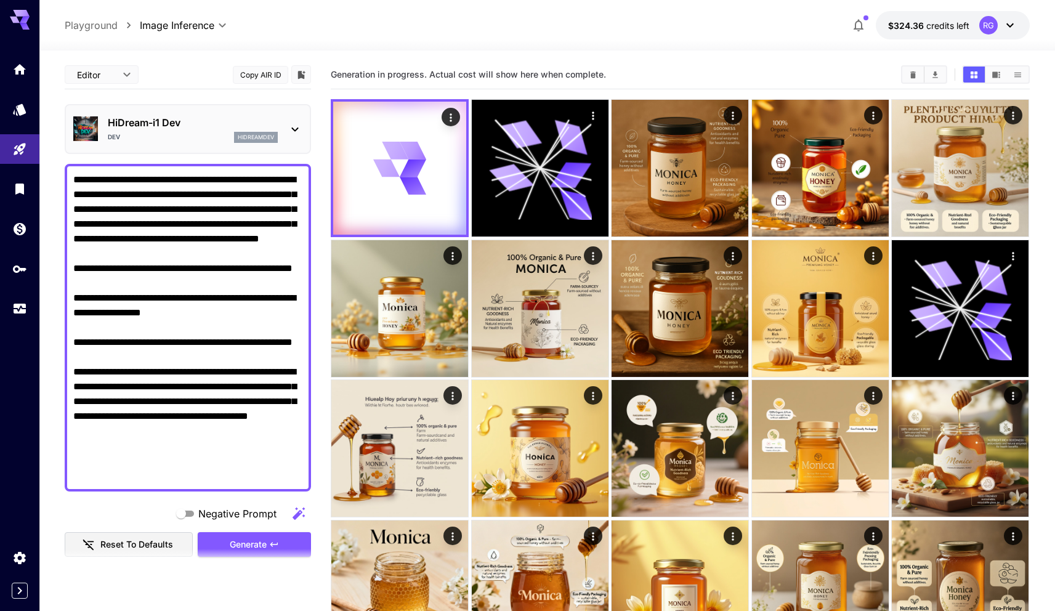
click at [545, 33] on div "**********" at bounding box center [547, 25] width 965 height 28
click at [199, 216] on textarea "**********" at bounding box center [187, 328] width 229 height 311
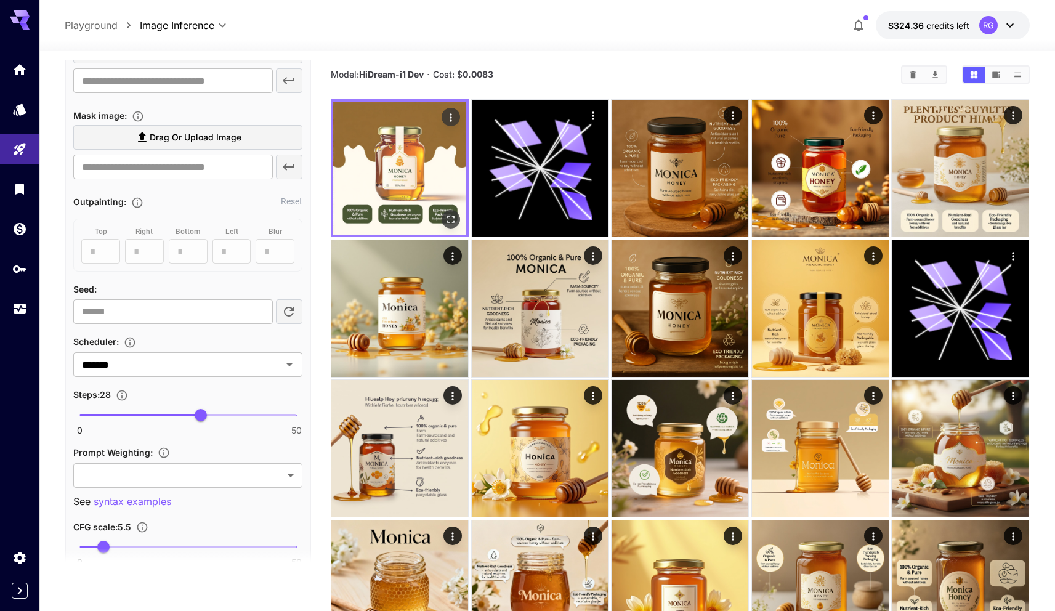
click at [413, 154] on img at bounding box center [399, 168] width 133 height 133
click at [452, 215] on icon "Open in fullscreen" at bounding box center [451, 219] width 12 height 12
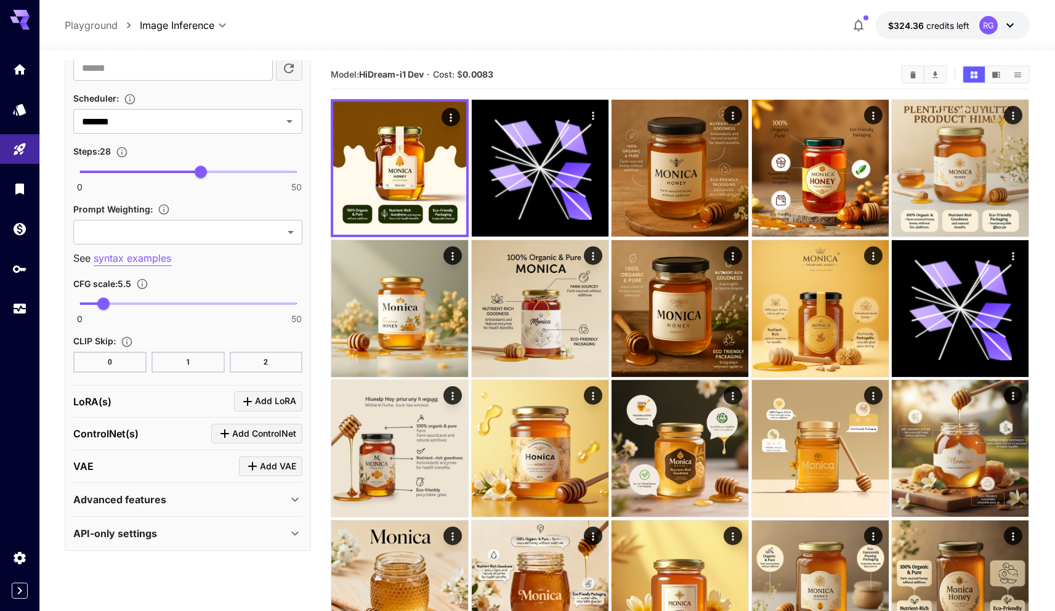
scroll to position [1058, 0]
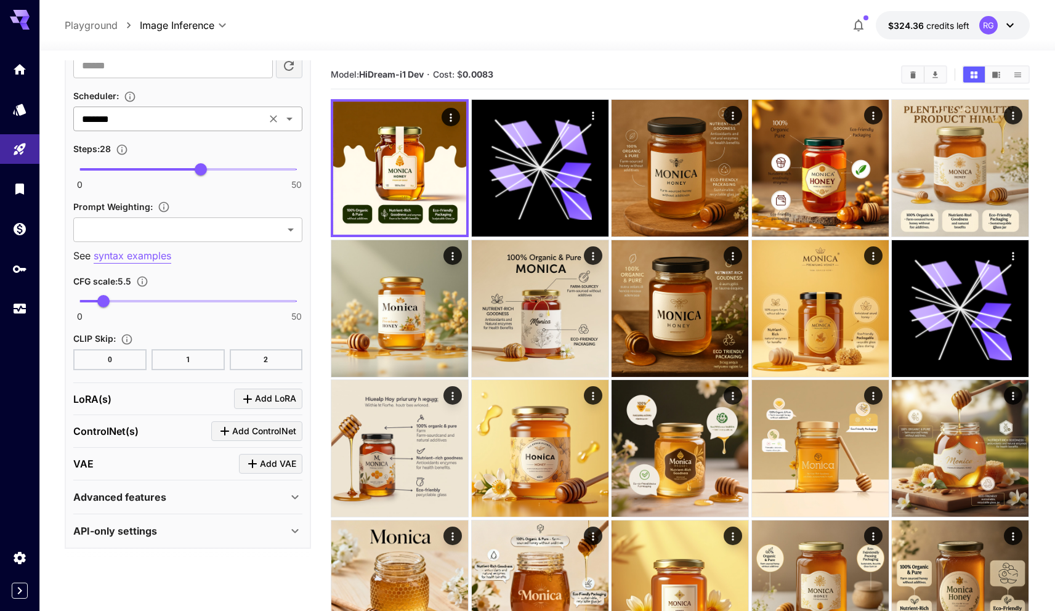
click at [213, 116] on input "*******" at bounding box center [169, 118] width 185 height 17
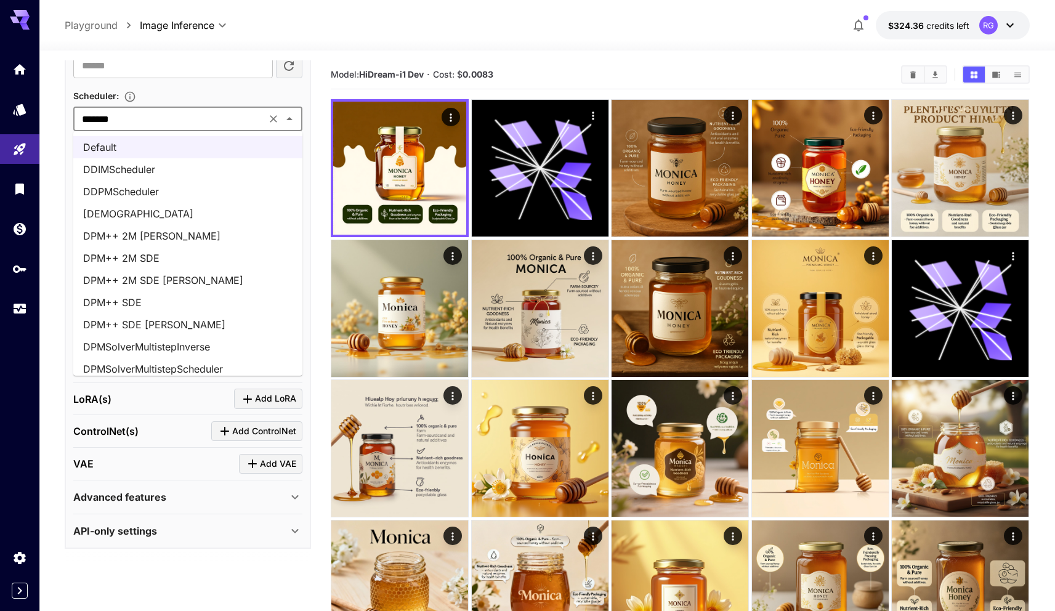
click at [185, 171] on li "DDIMScheduler" at bounding box center [187, 169] width 229 height 22
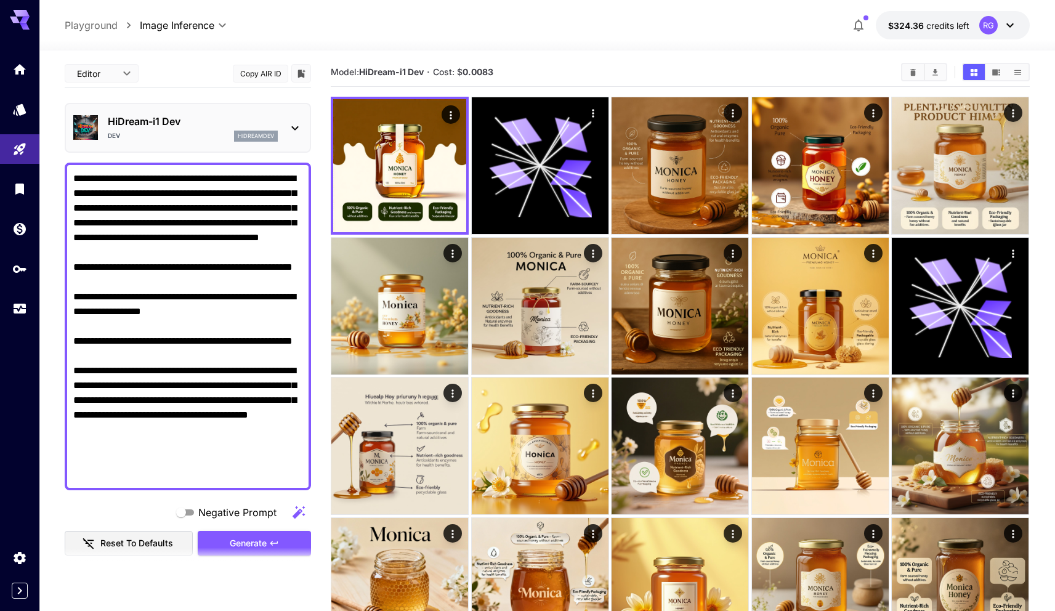
scroll to position [0, 0]
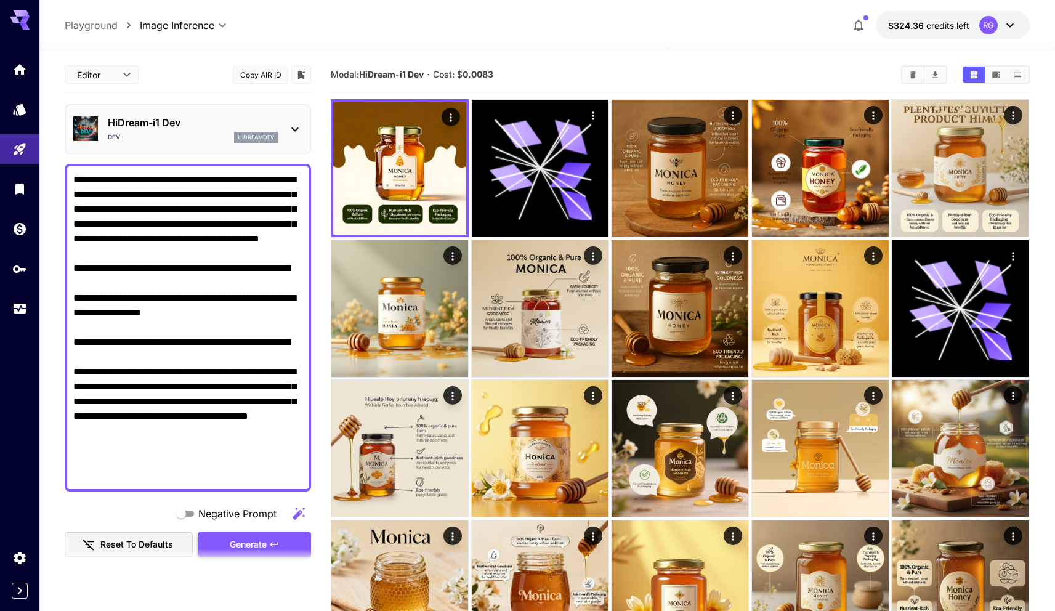
click at [261, 538] on span "Generate" at bounding box center [248, 544] width 37 height 15
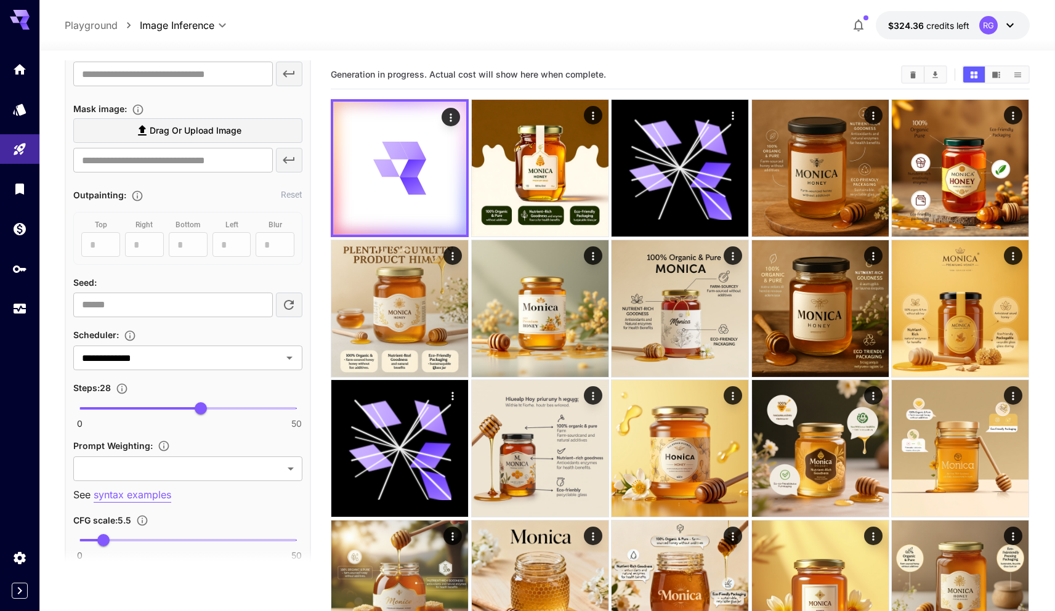
scroll to position [875, 0]
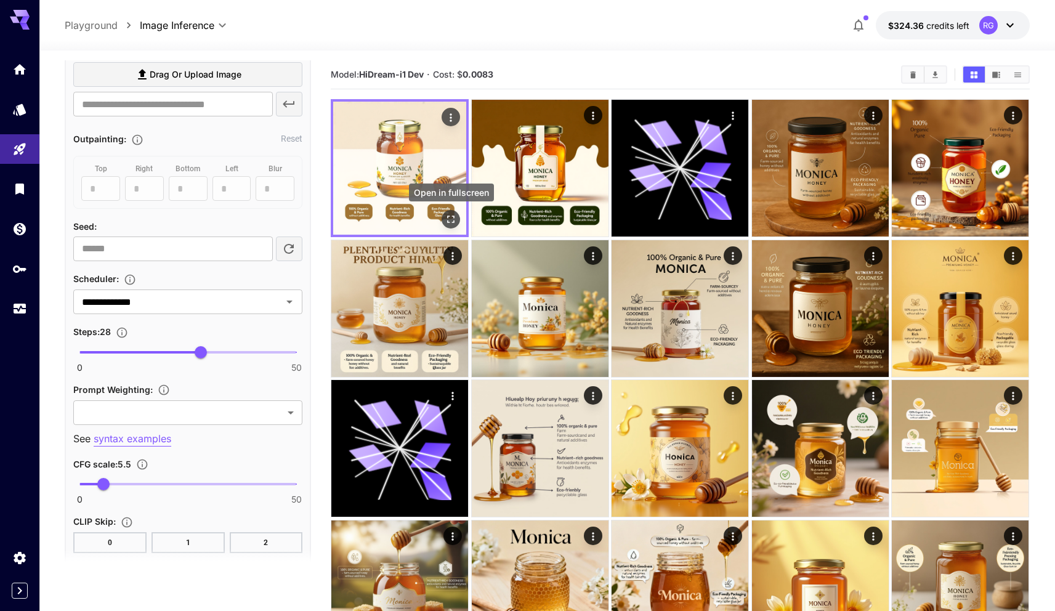
click at [448, 218] on icon "Open in fullscreen" at bounding box center [451, 219] width 7 height 7
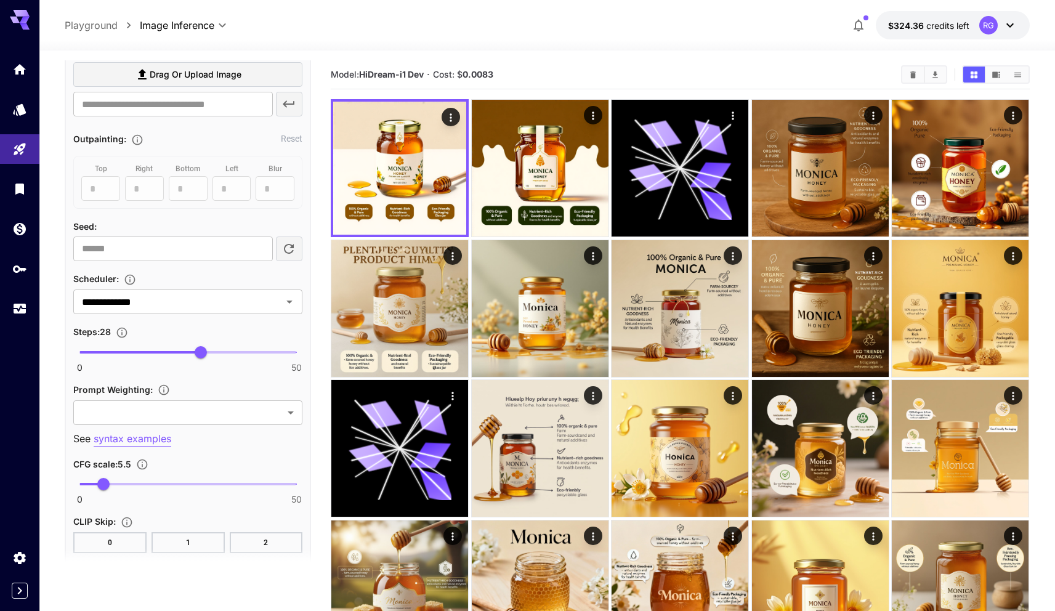
click at [203, 484] on span at bounding box center [187, 484] width 217 height 2
type input "****"
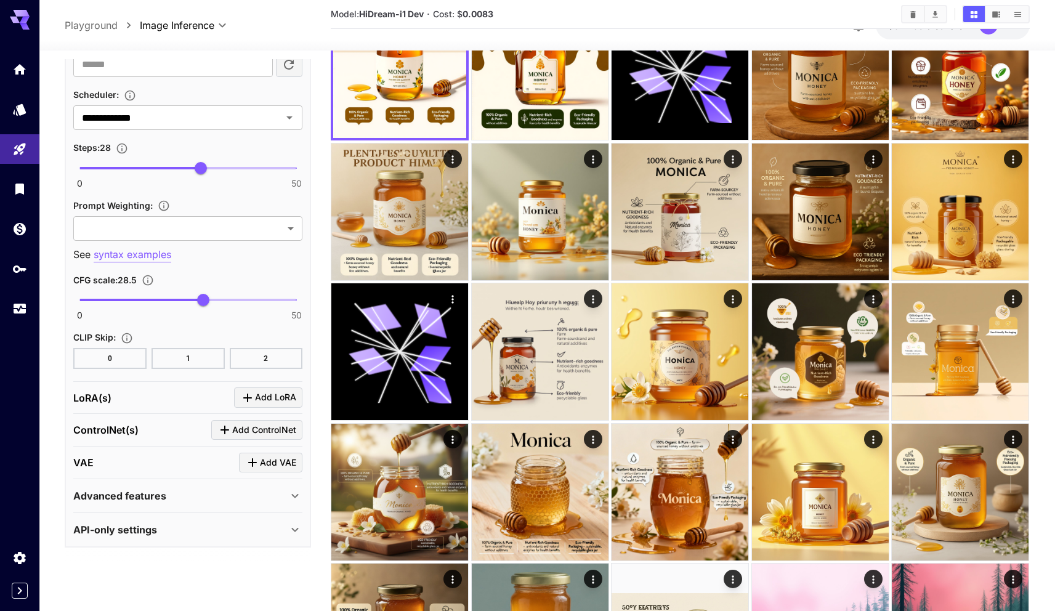
scroll to position [226, 0]
